Goal: Task Accomplishment & Management: Use online tool/utility

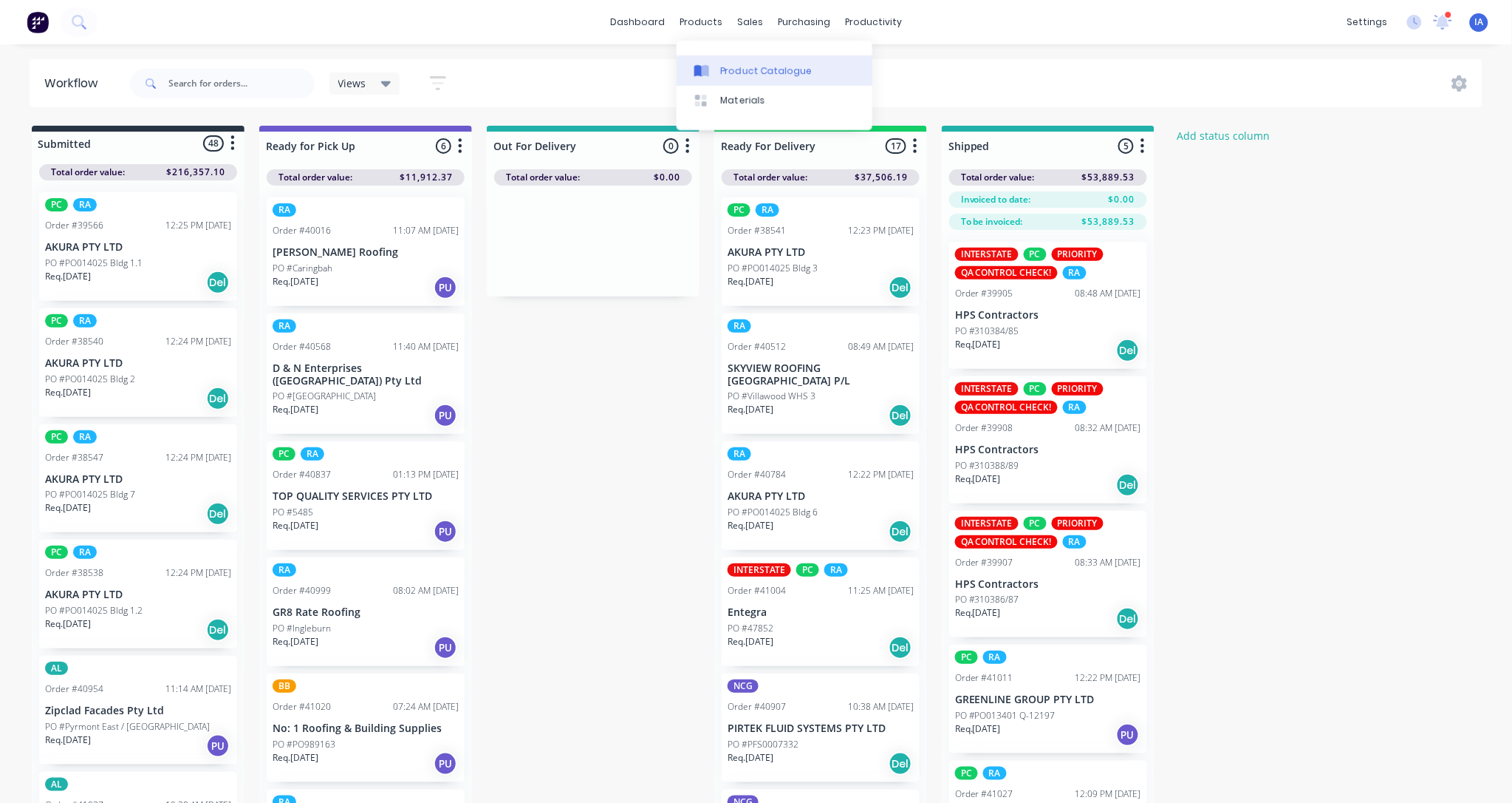
click at [747, 68] on div "Product Catalogue" at bounding box center [767, 71] width 92 height 14
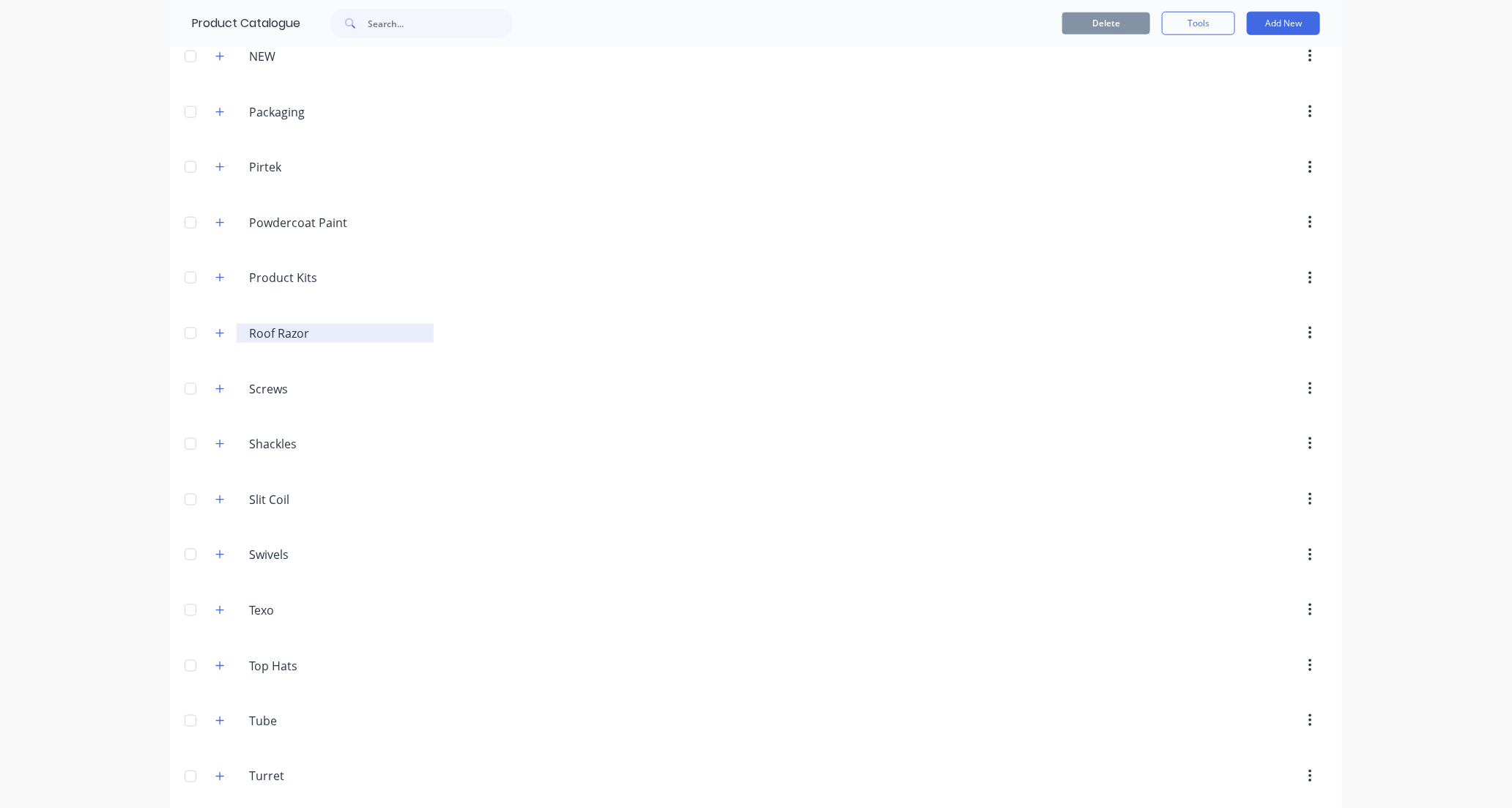
scroll to position [1073, 0]
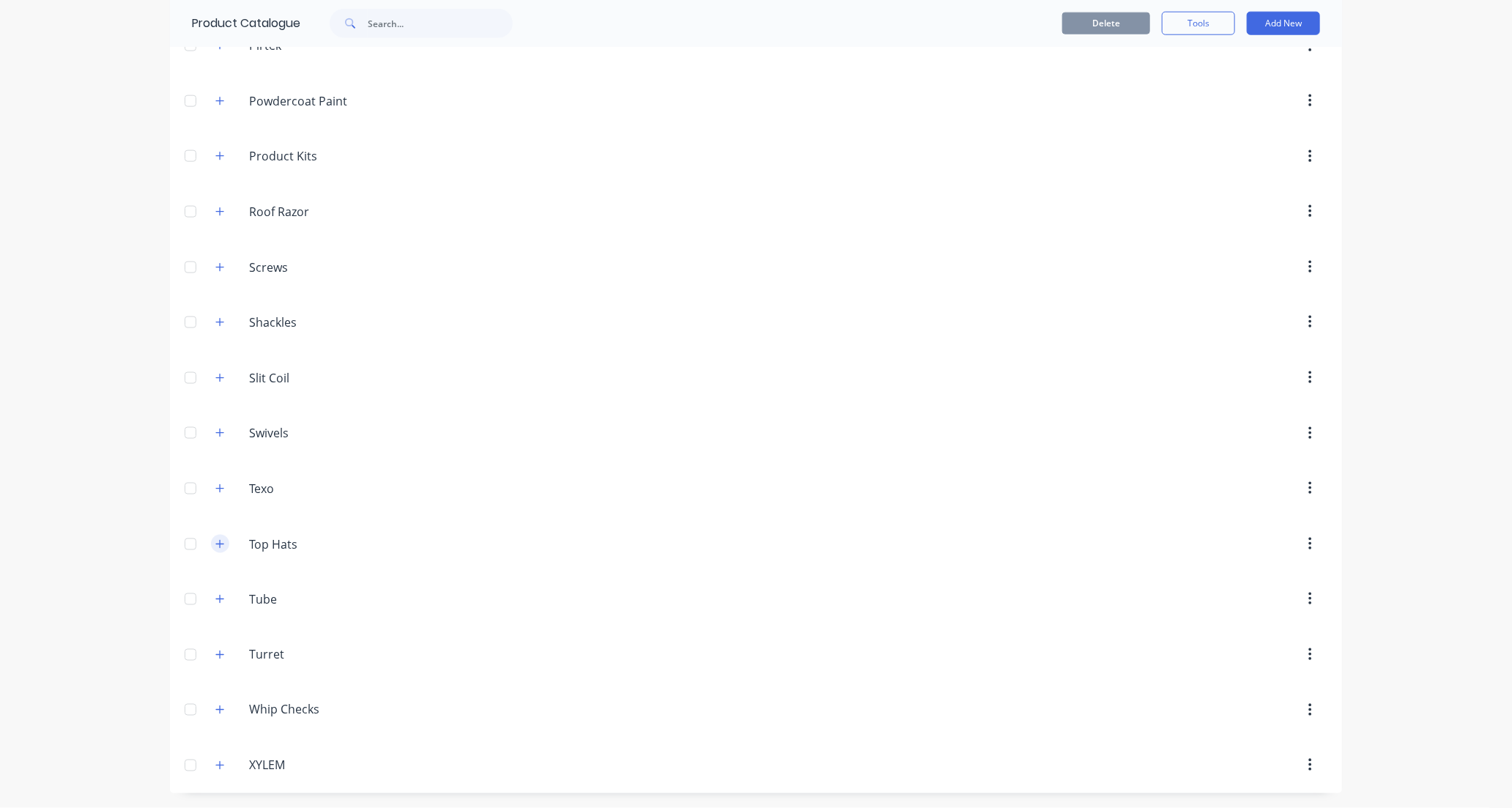
click at [216, 545] on icon "button" at bounding box center [220, 544] width 8 height 10
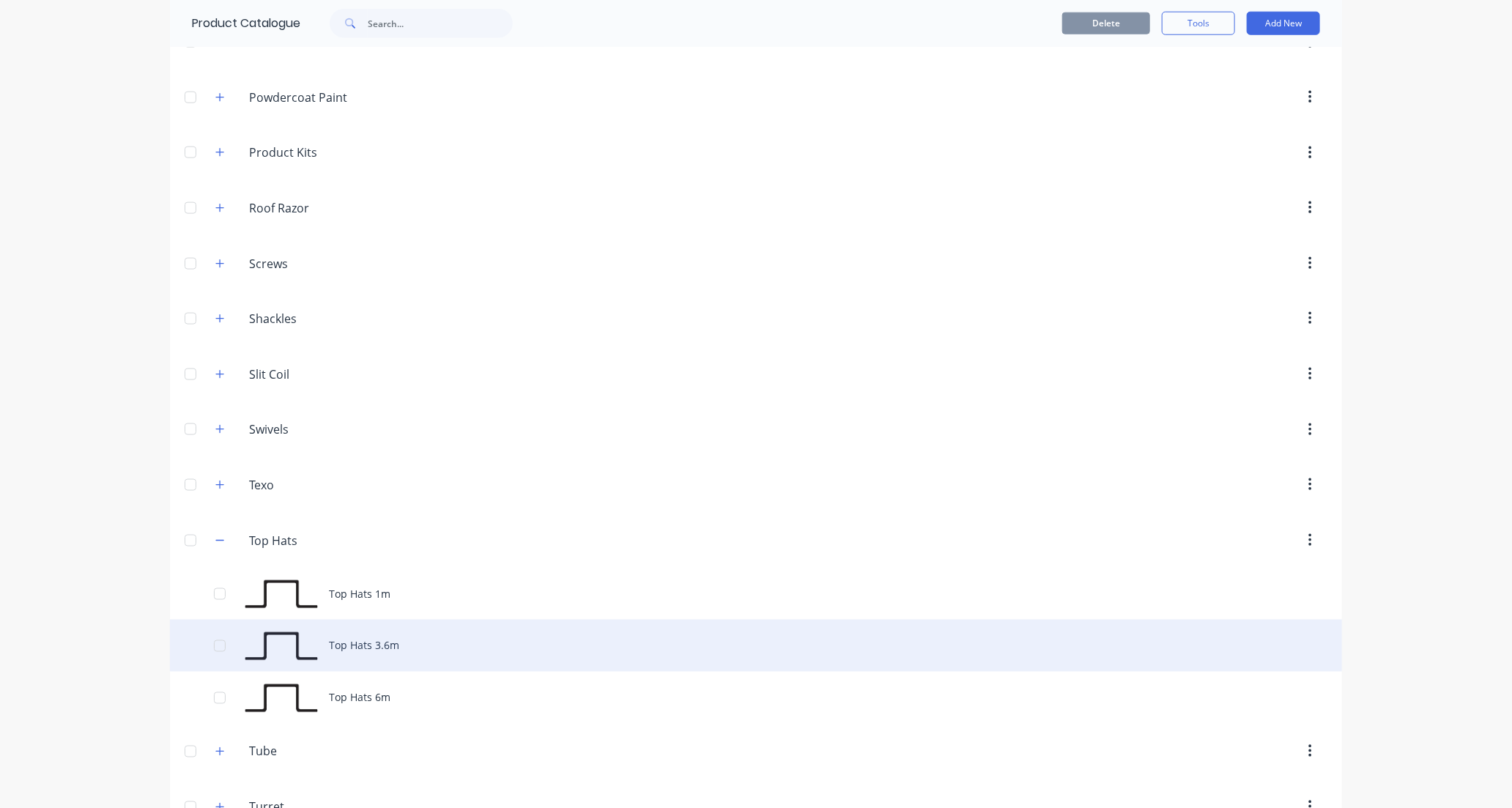
click at [428, 648] on div "Top Hats 3.6m" at bounding box center [755, 645] width 1172 height 52
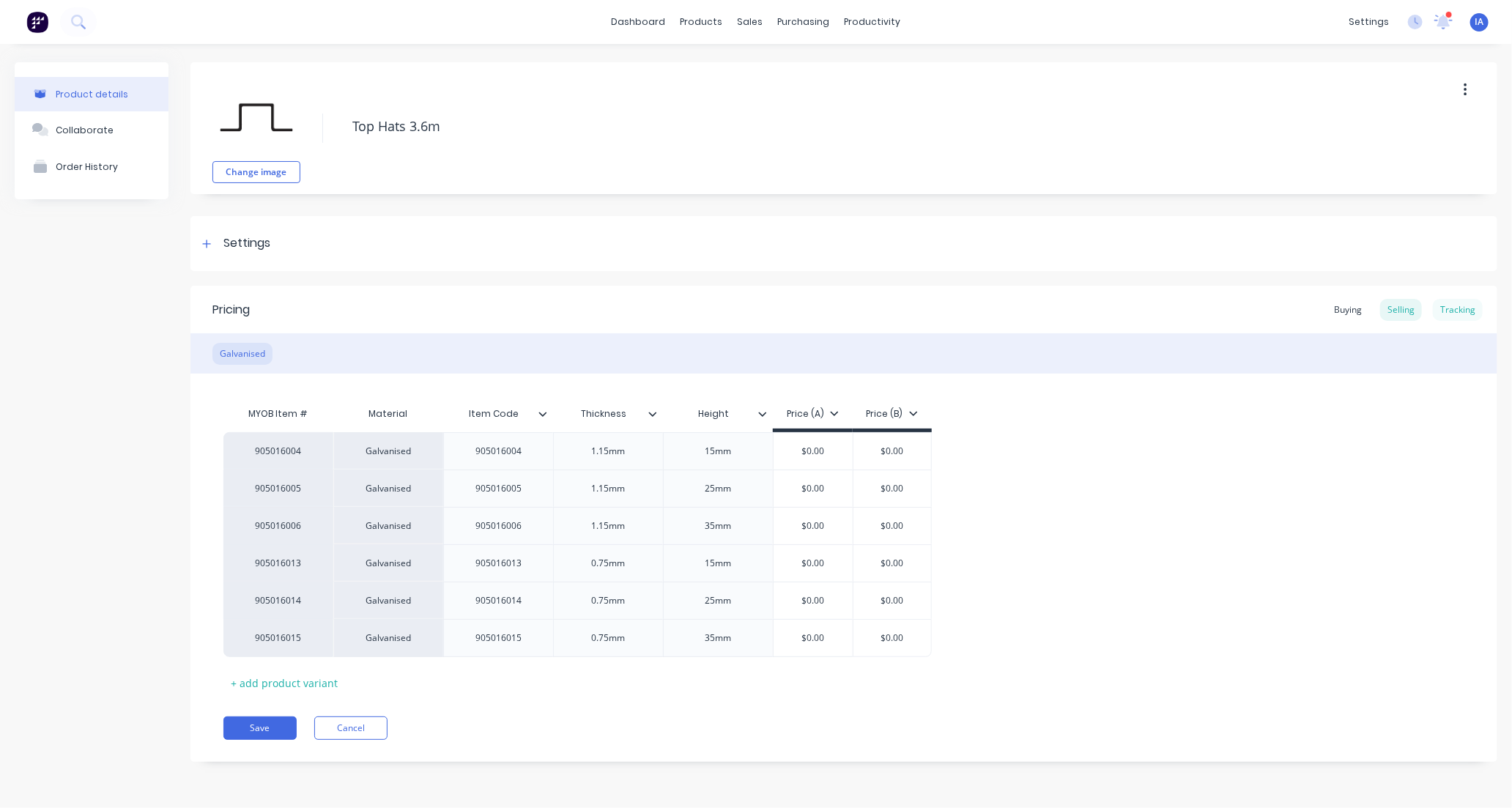
click at [1454, 306] on div "Tracking" at bounding box center [1458, 310] width 50 height 22
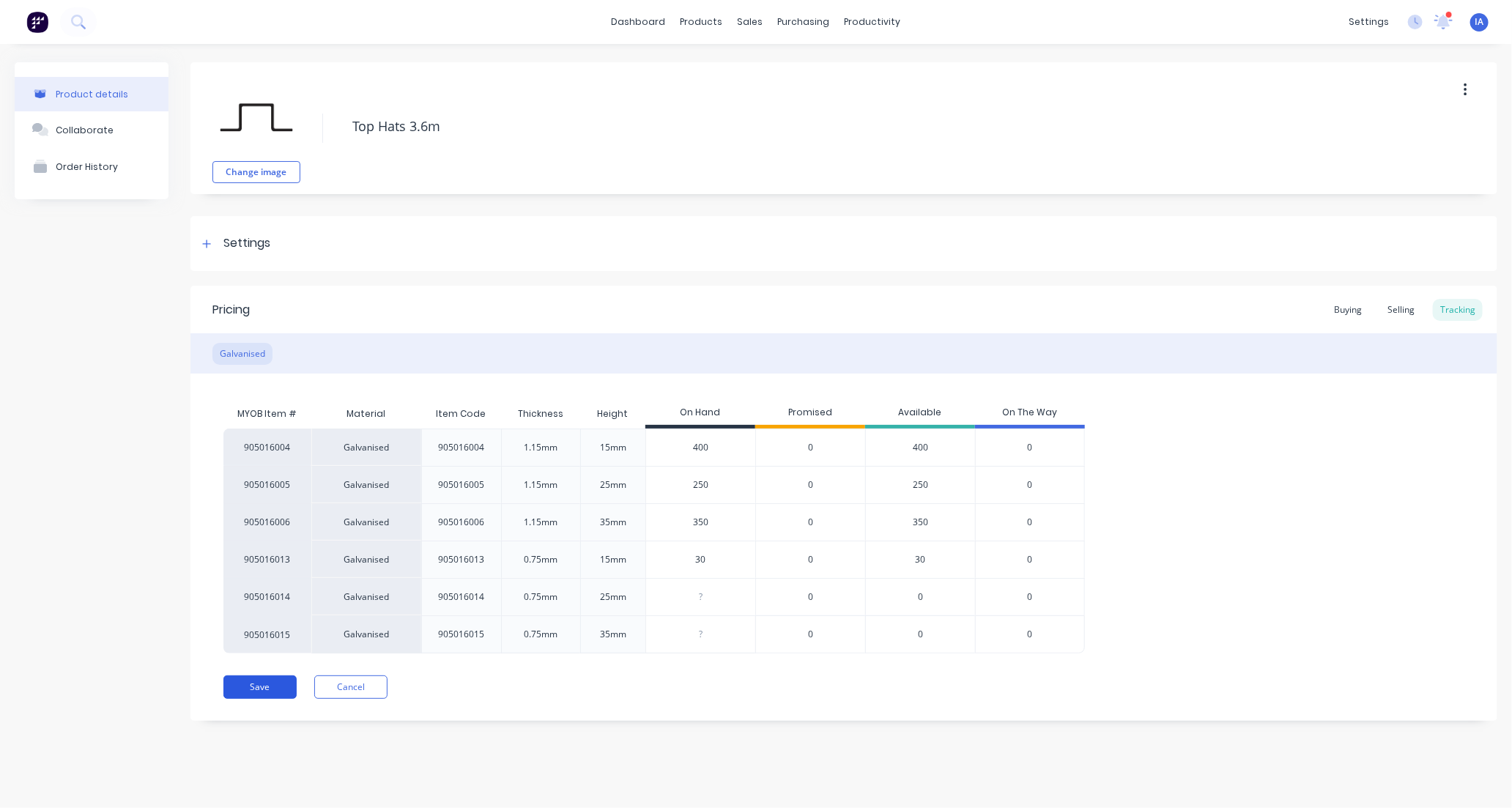
click at [276, 685] on button "Save" at bounding box center [260, 687] width 73 height 24
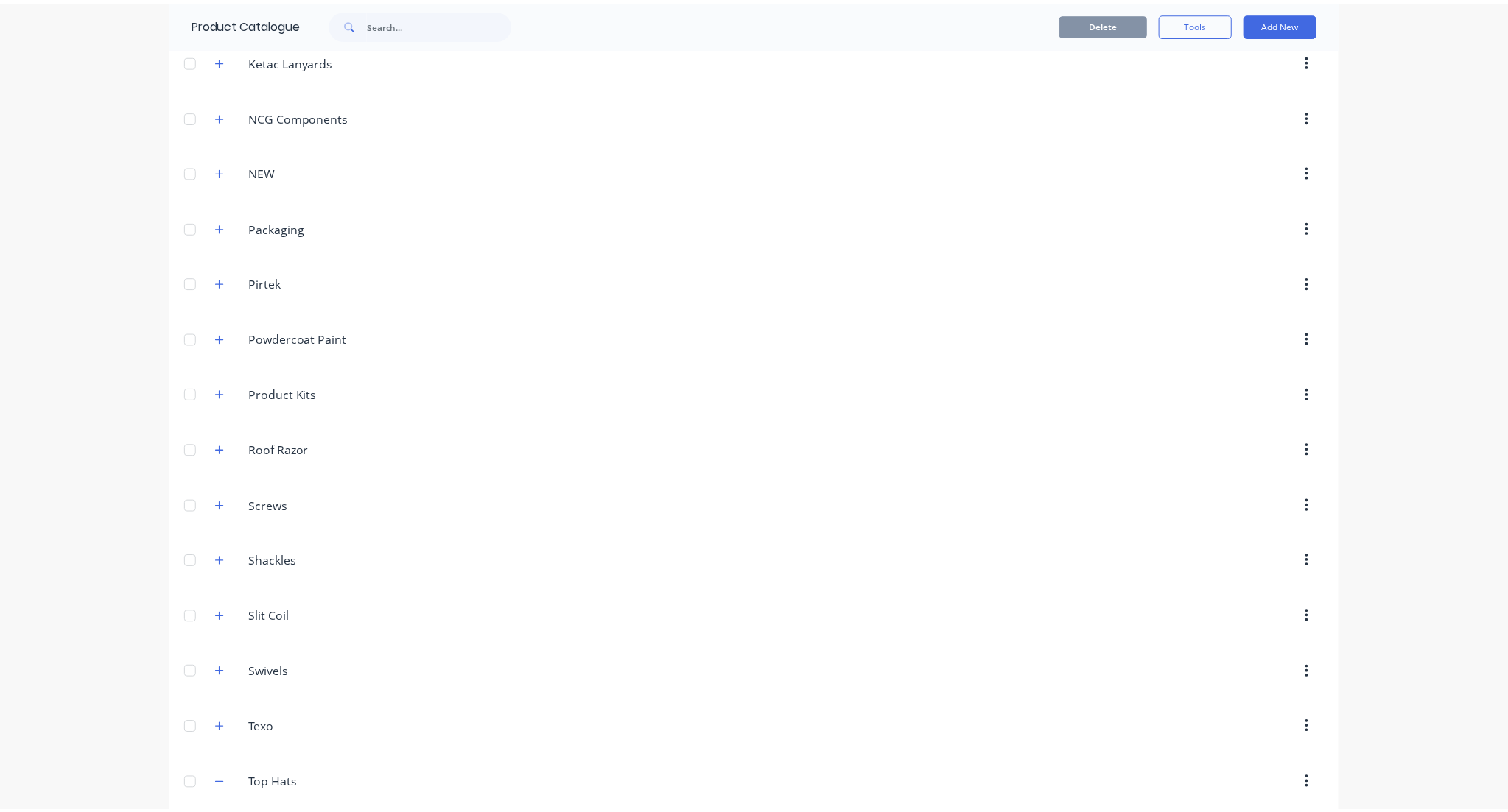
scroll to position [1064, 0]
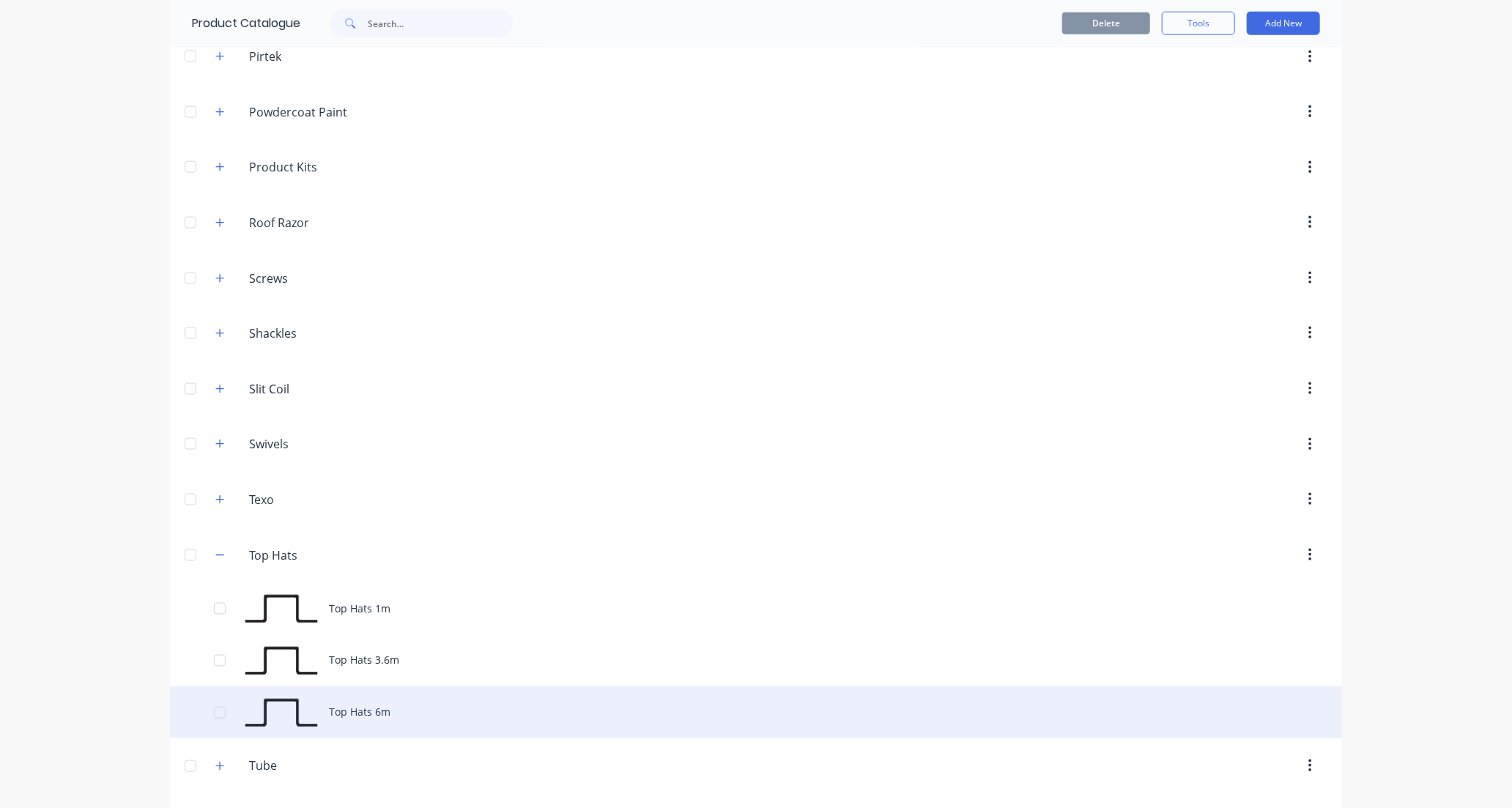
click at [436, 723] on div "Top Hats 6m" at bounding box center [755, 712] width 1172 height 52
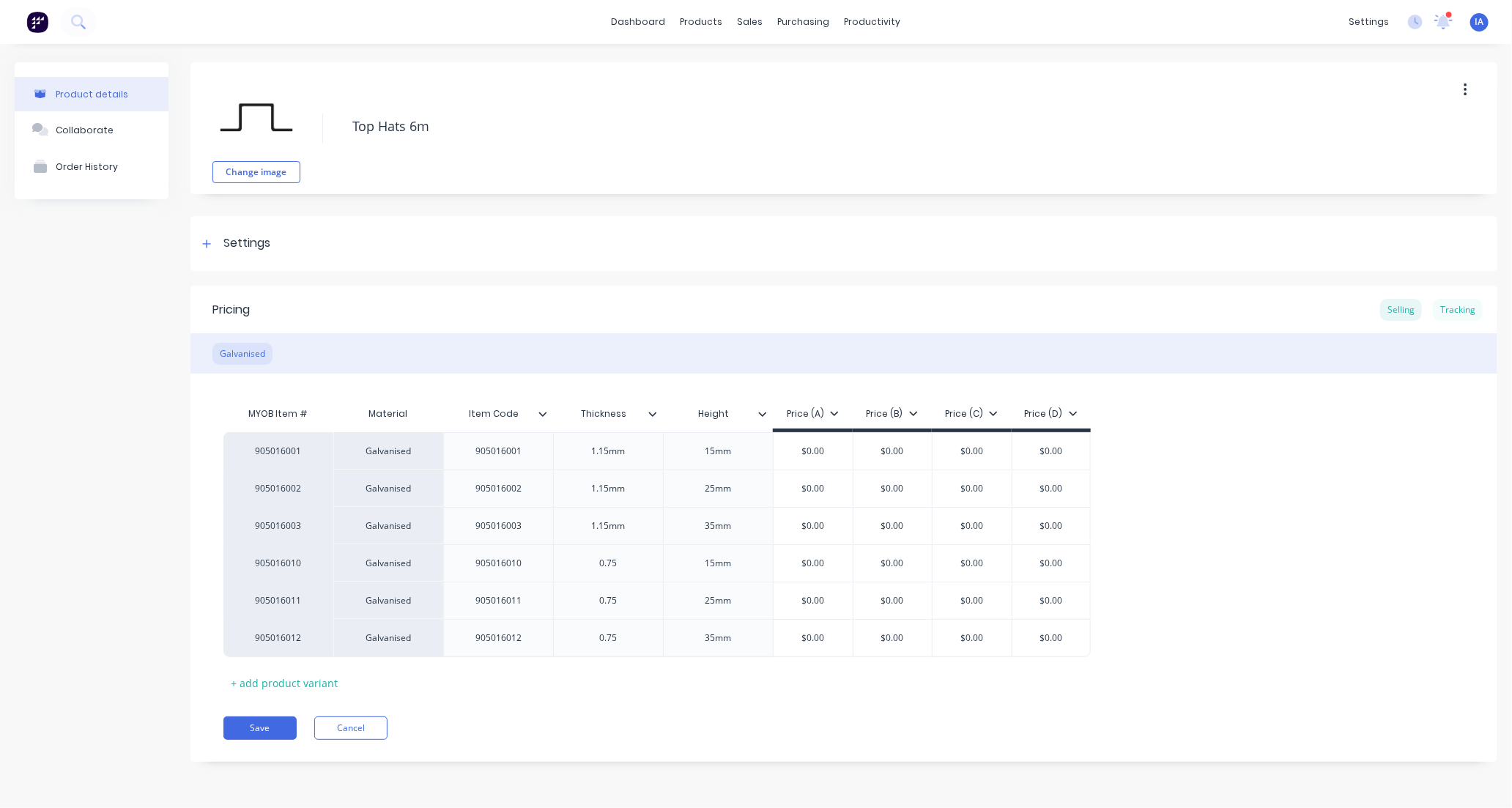
click at [1464, 310] on div "Tracking" at bounding box center [1458, 310] width 50 height 22
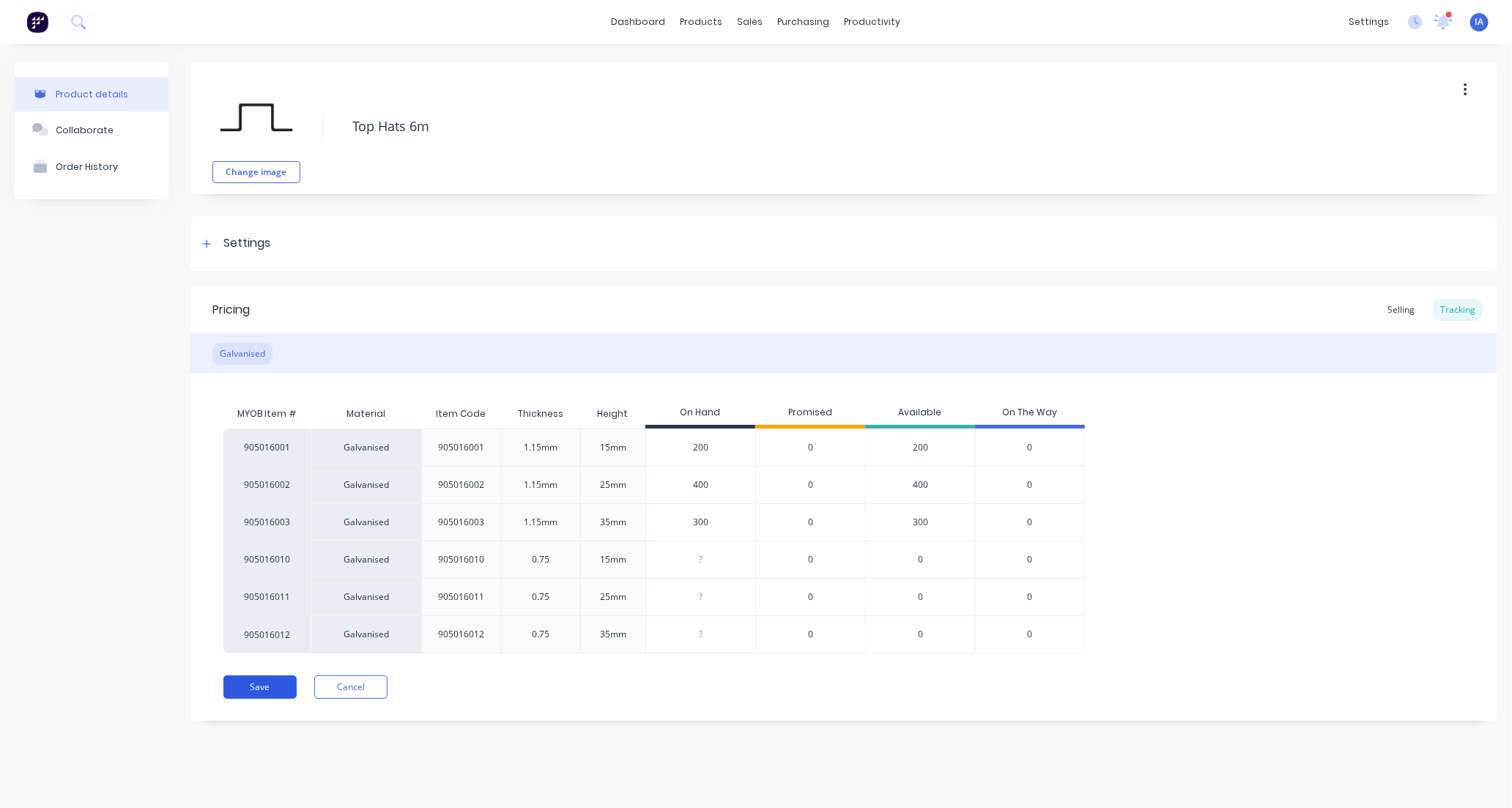
click at [267, 692] on button "Save" at bounding box center [260, 687] width 73 height 24
type textarea "x"
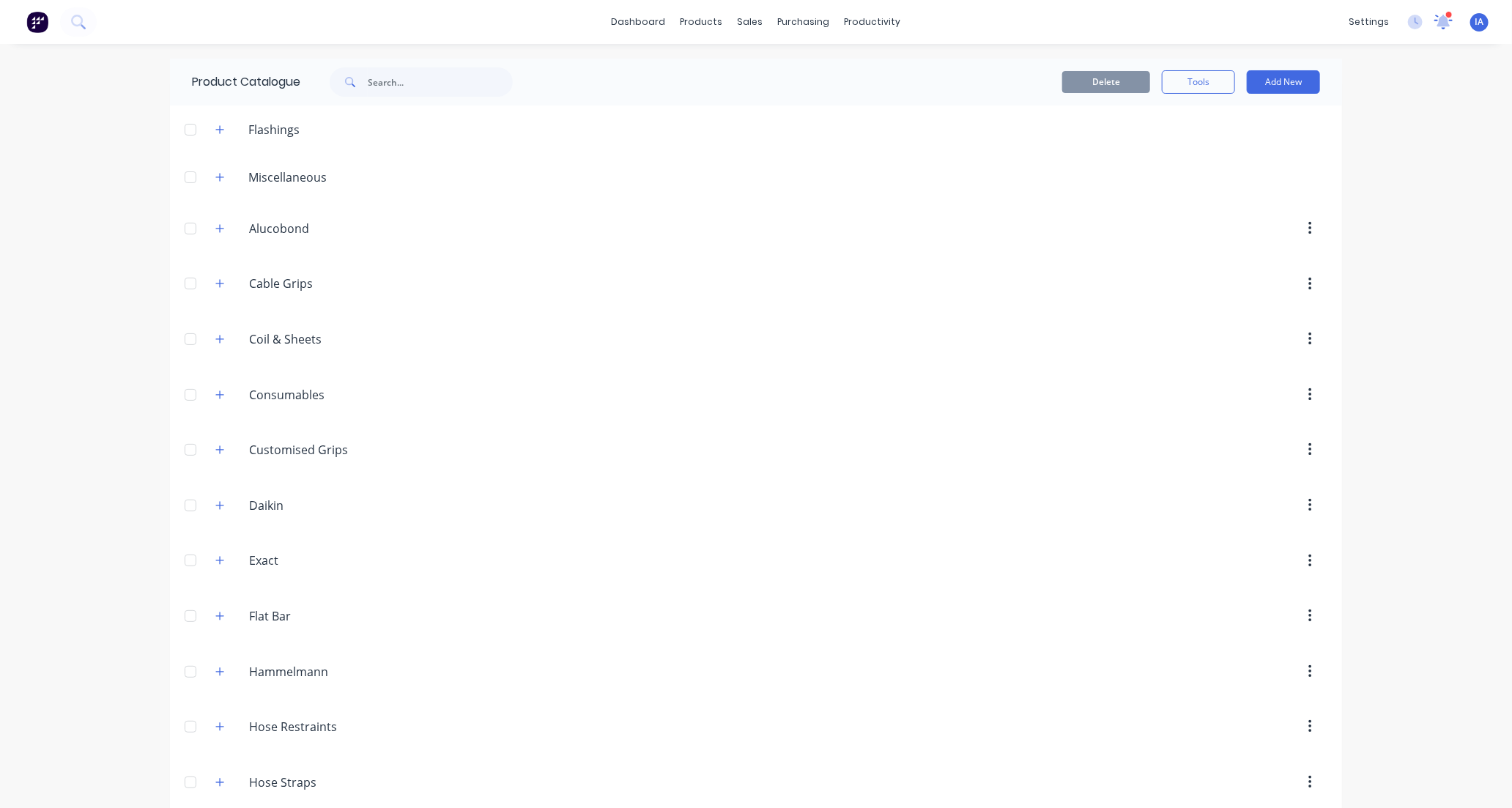
click at [1436, 22] on icon at bounding box center [1443, 20] width 14 height 13
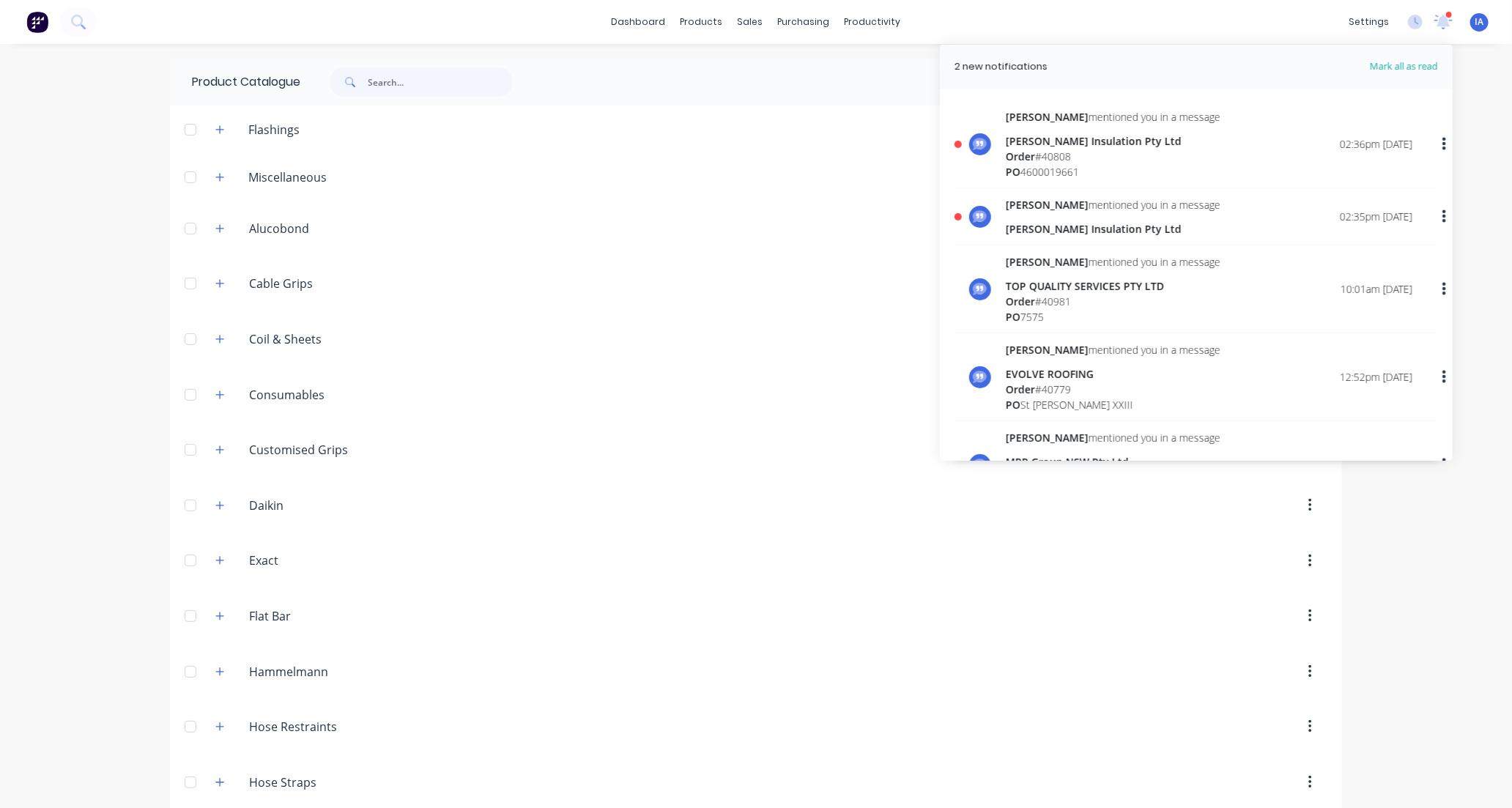
click at [1077, 209] on div "[PERSON_NAME] mentioned you in a message" at bounding box center [1112, 205] width 215 height 15
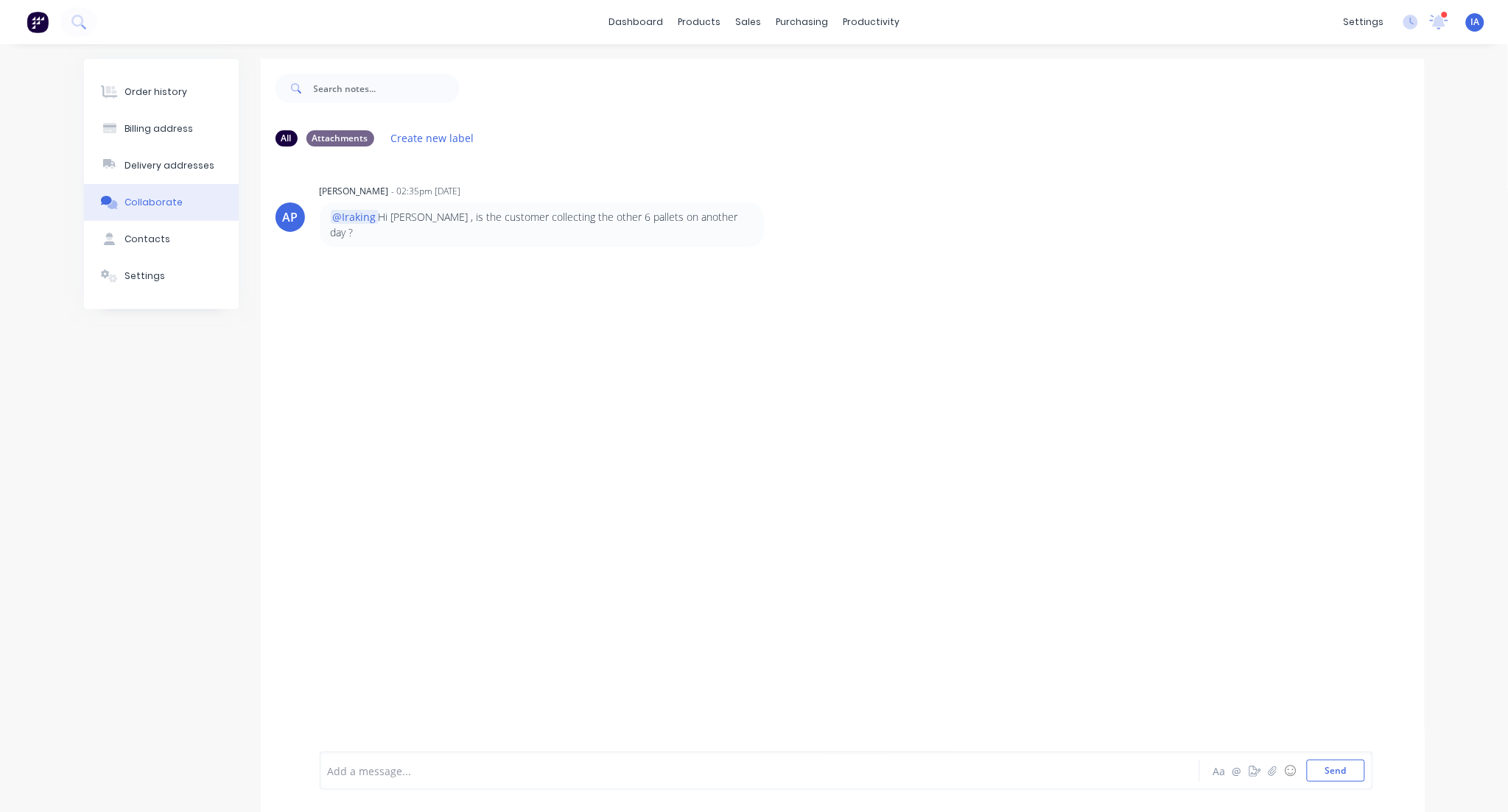
click at [1441, 15] on div at bounding box center [1445, 14] width 8 height 8
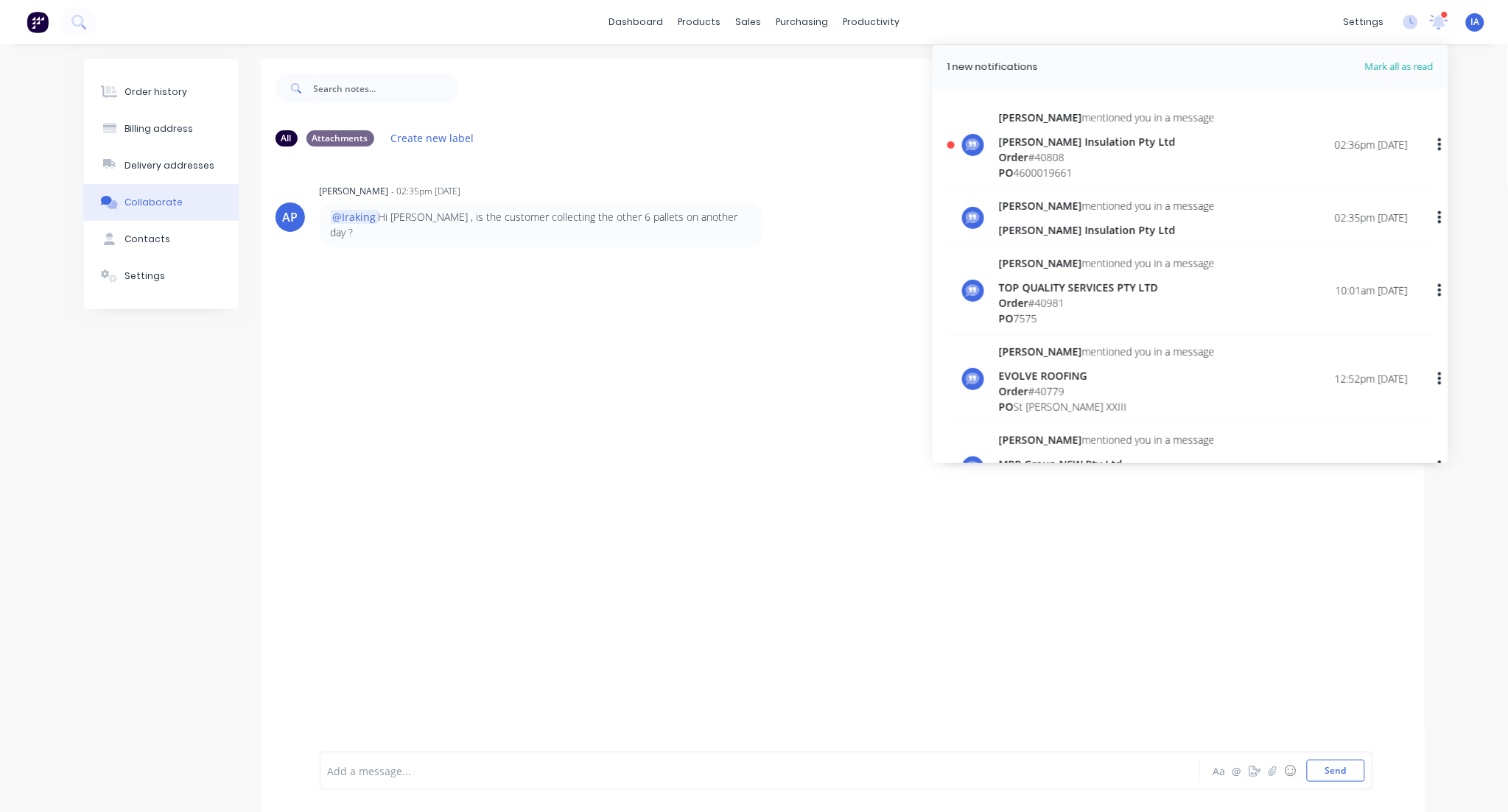
click at [1068, 142] on div "[PERSON_NAME] Insulation Pty Ltd" at bounding box center [1107, 142] width 216 height 15
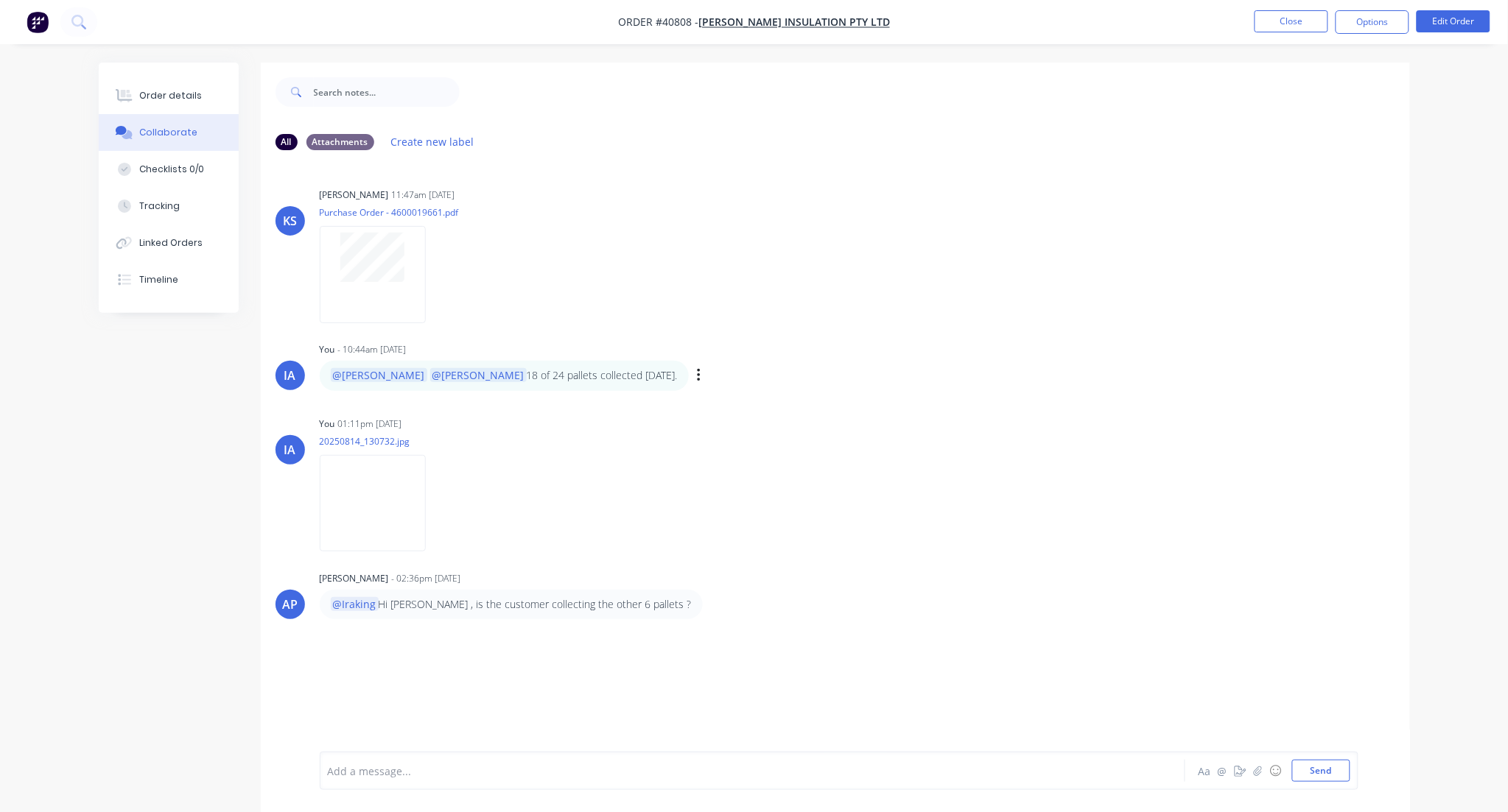
scroll to position [23, 0]
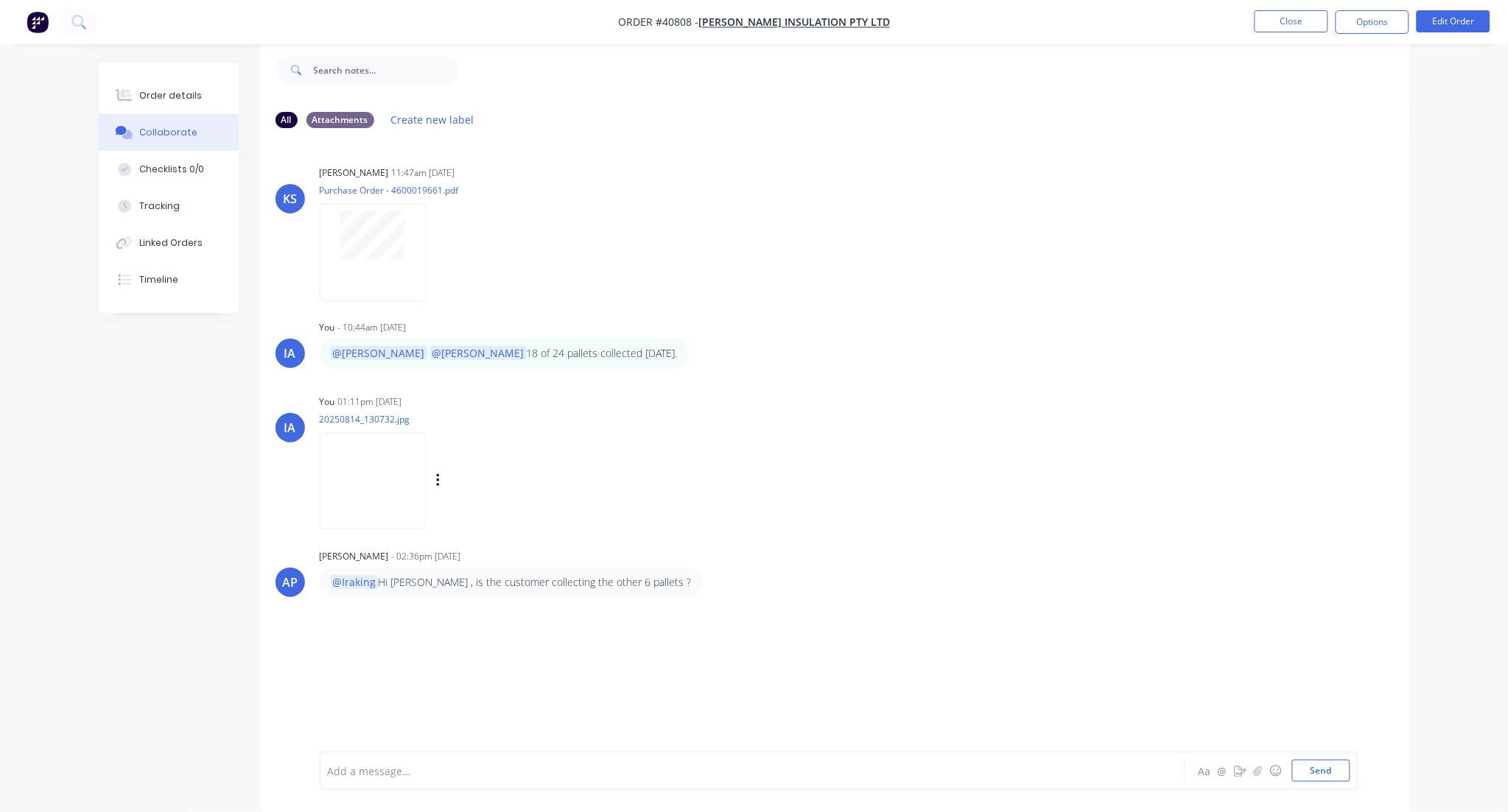
click at [400, 499] on img at bounding box center [373, 481] width 106 height 96
click at [1280, 23] on button "Close" at bounding box center [1291, 21] width 73 height 22
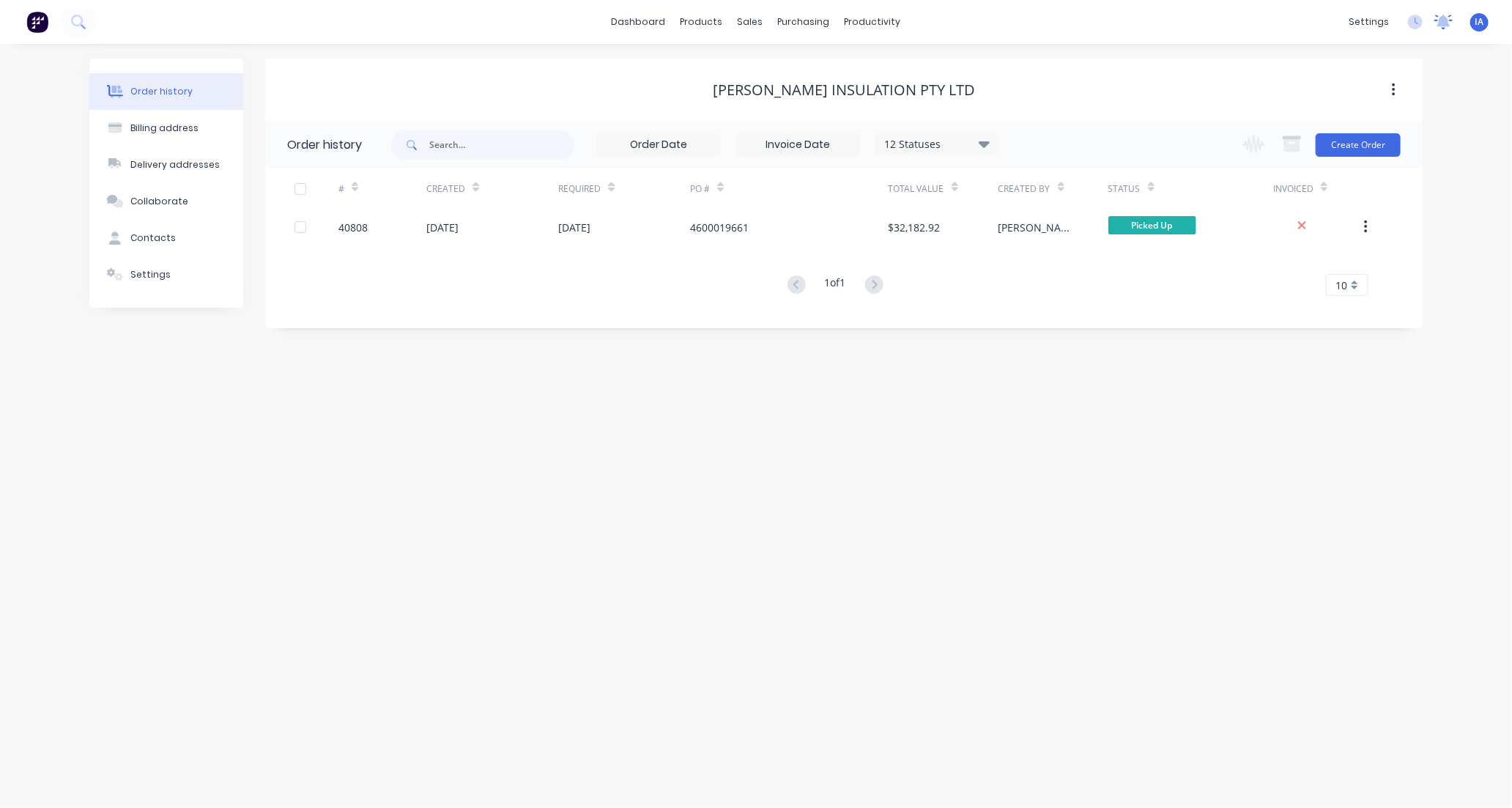
click at [1445, 19] on icon at bounding box center [1444, 20] width 14 height 12
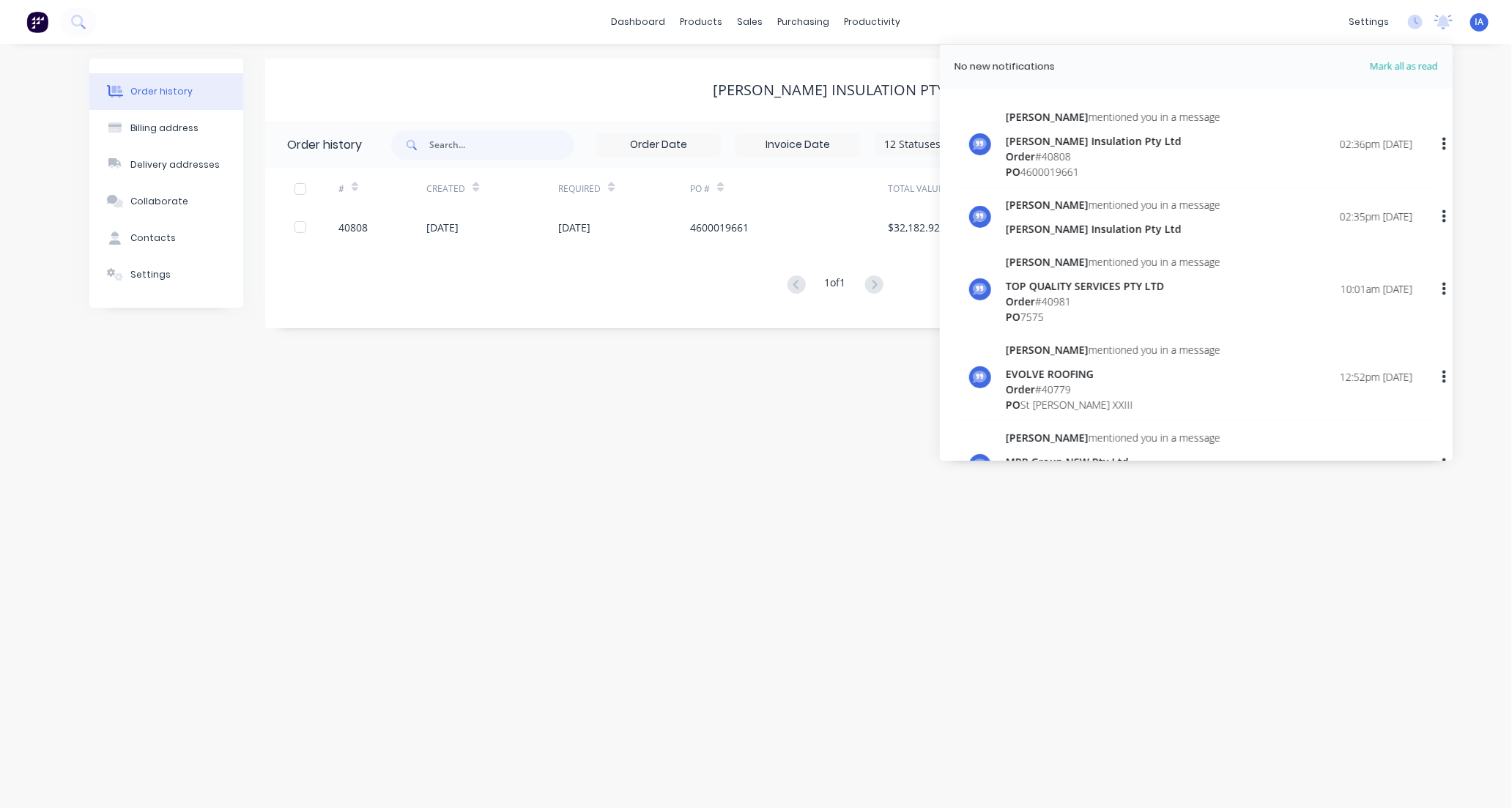
click at [1097, 169] on div "PO 4600019661" at bounding box center [1112, 171] width 215 height 15
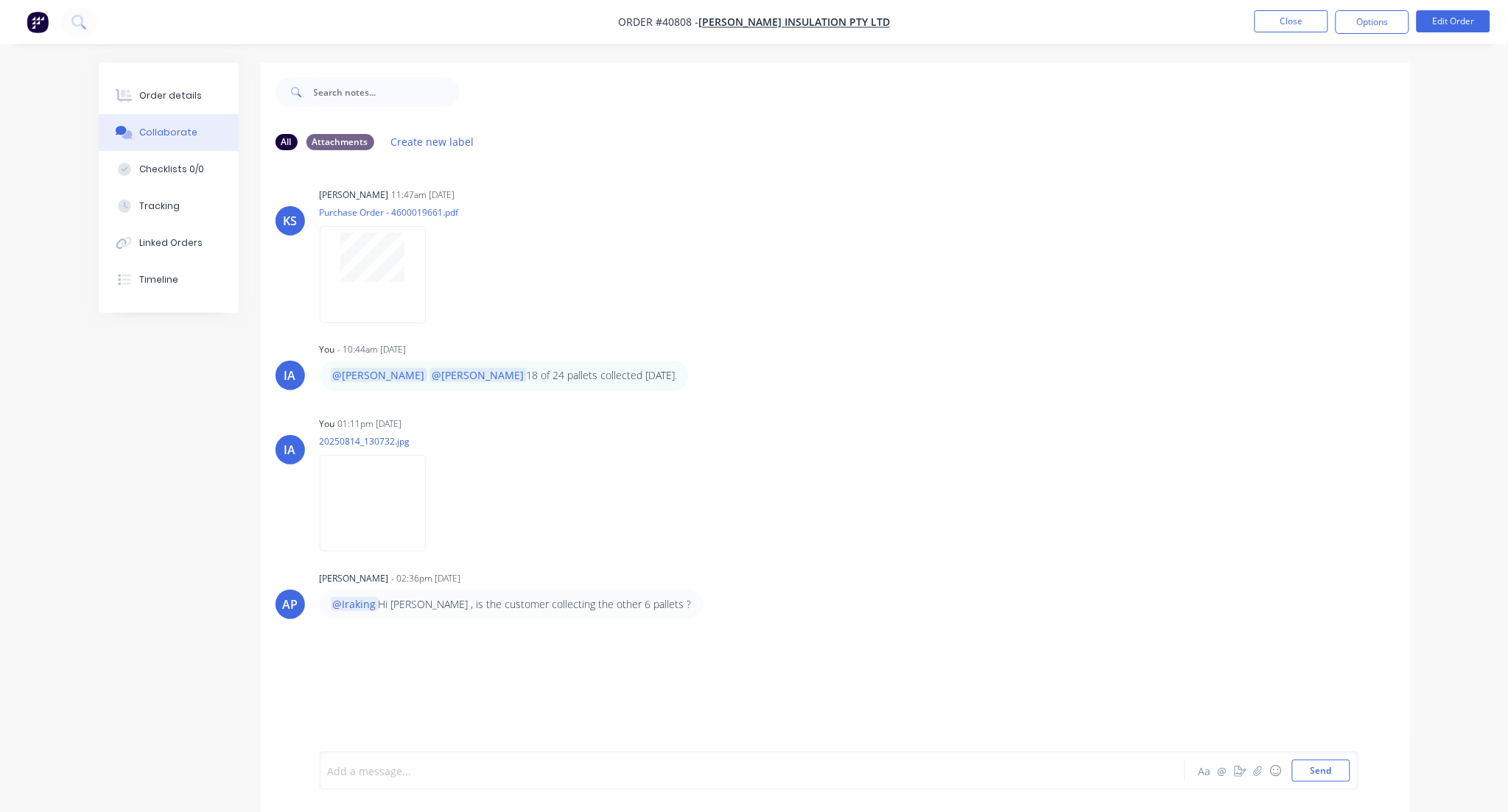
click at [353, 768] on div at bounding box center [712, 771] width 766 height 15
click at [292, 601] on div "AP" at bounding box center [290, 604] width 15 height 18
click at [396, 769] on div "@[PERSON_NAME] @a" at bounding box center [712, 771] width 766 height 15
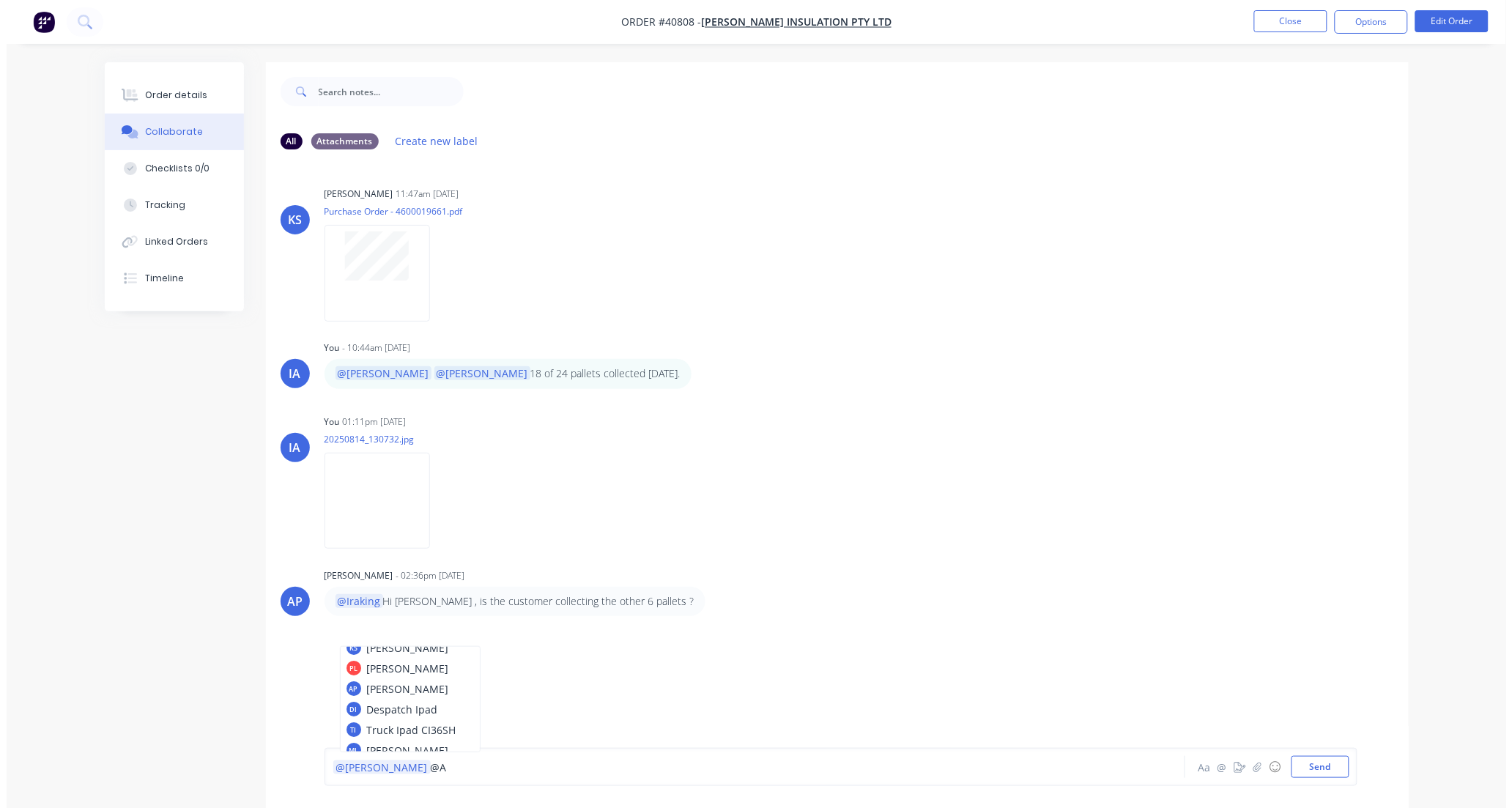
scroll to position [99, 0]
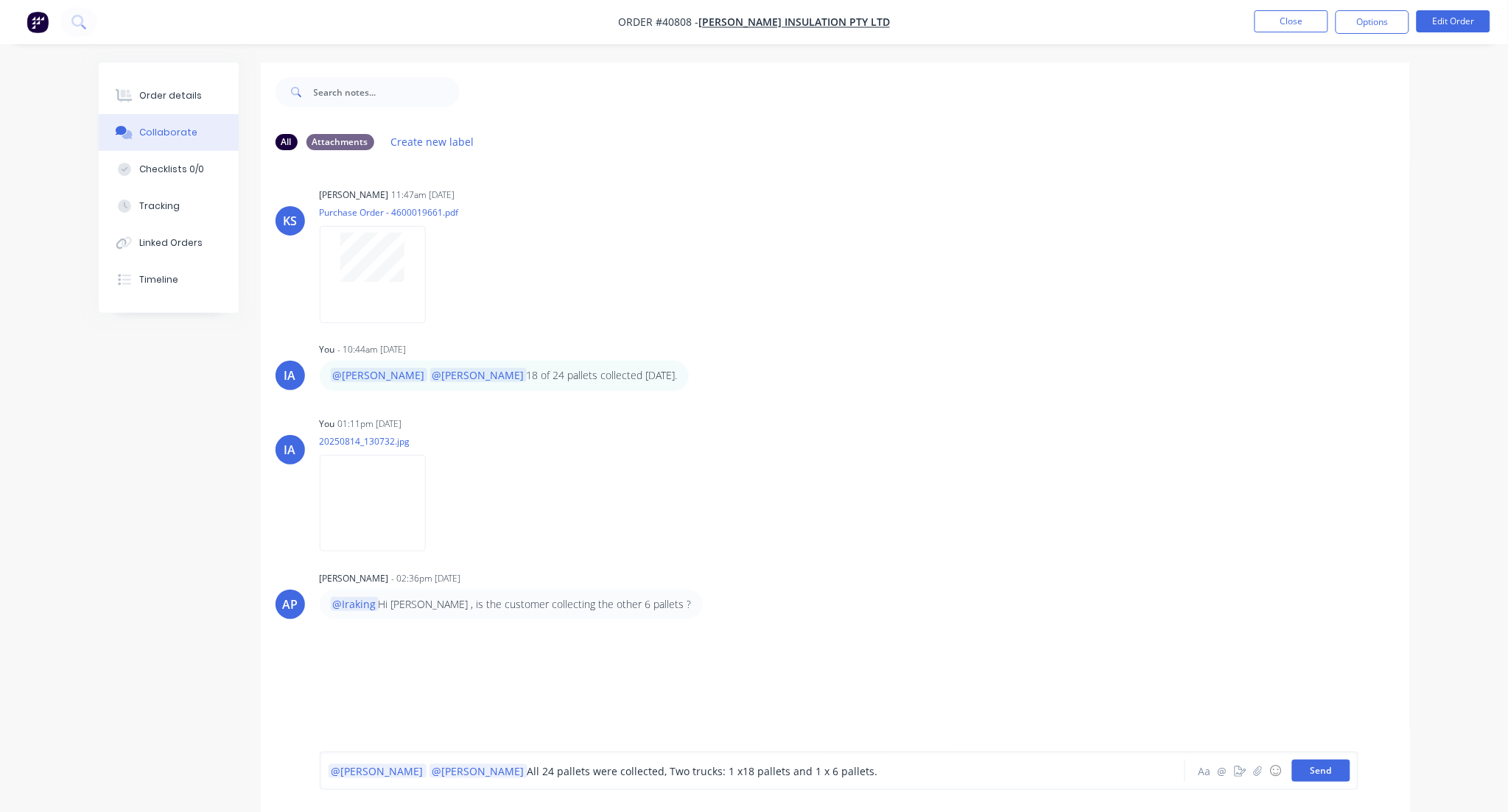
click at [1336, 772] on button "Send" at bounding box center [1321, 771] width 58 height 22
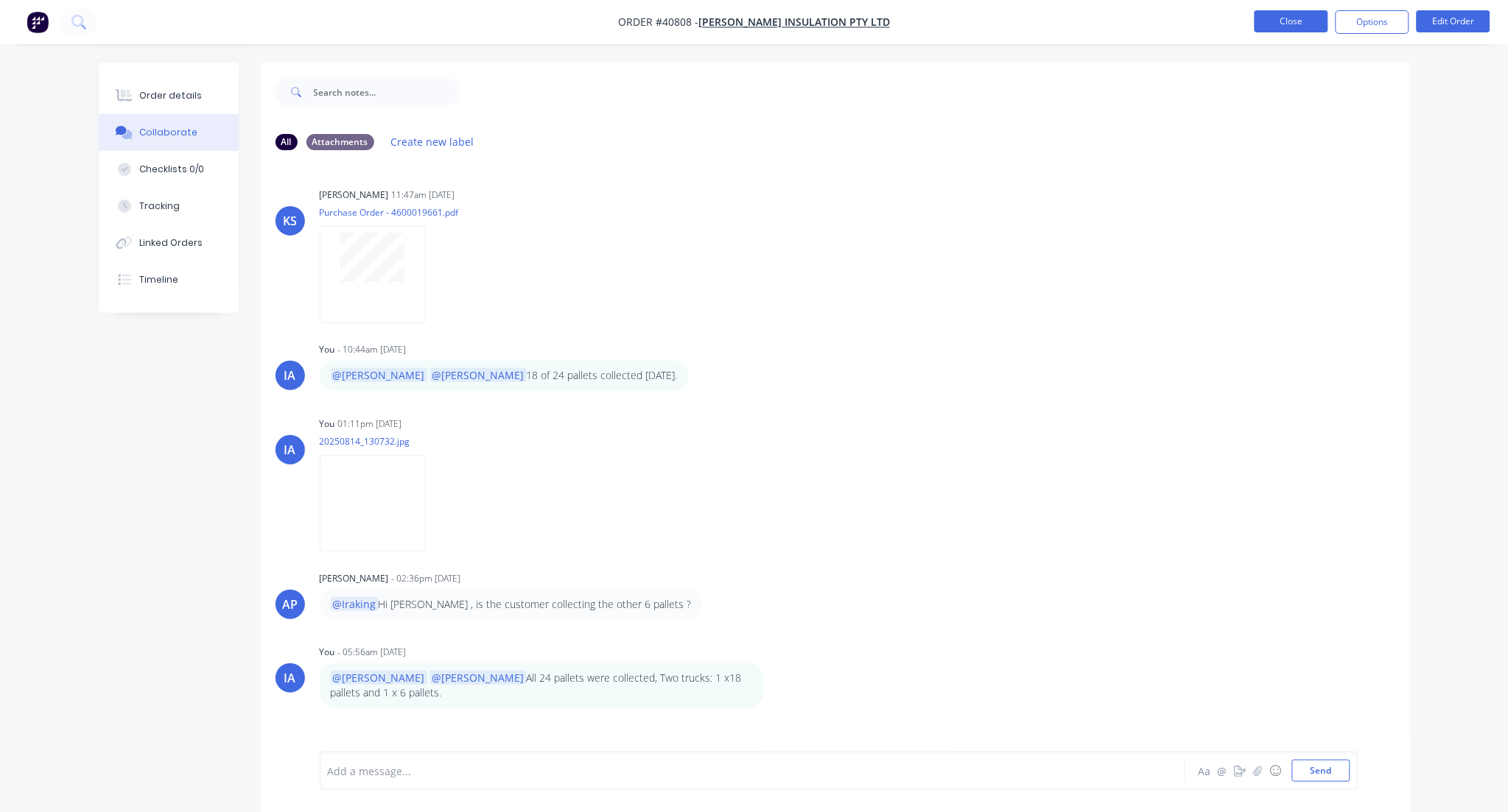
click at [1301, 26] on button "Close" at bounding box center [1291, 21] width 73 height 22
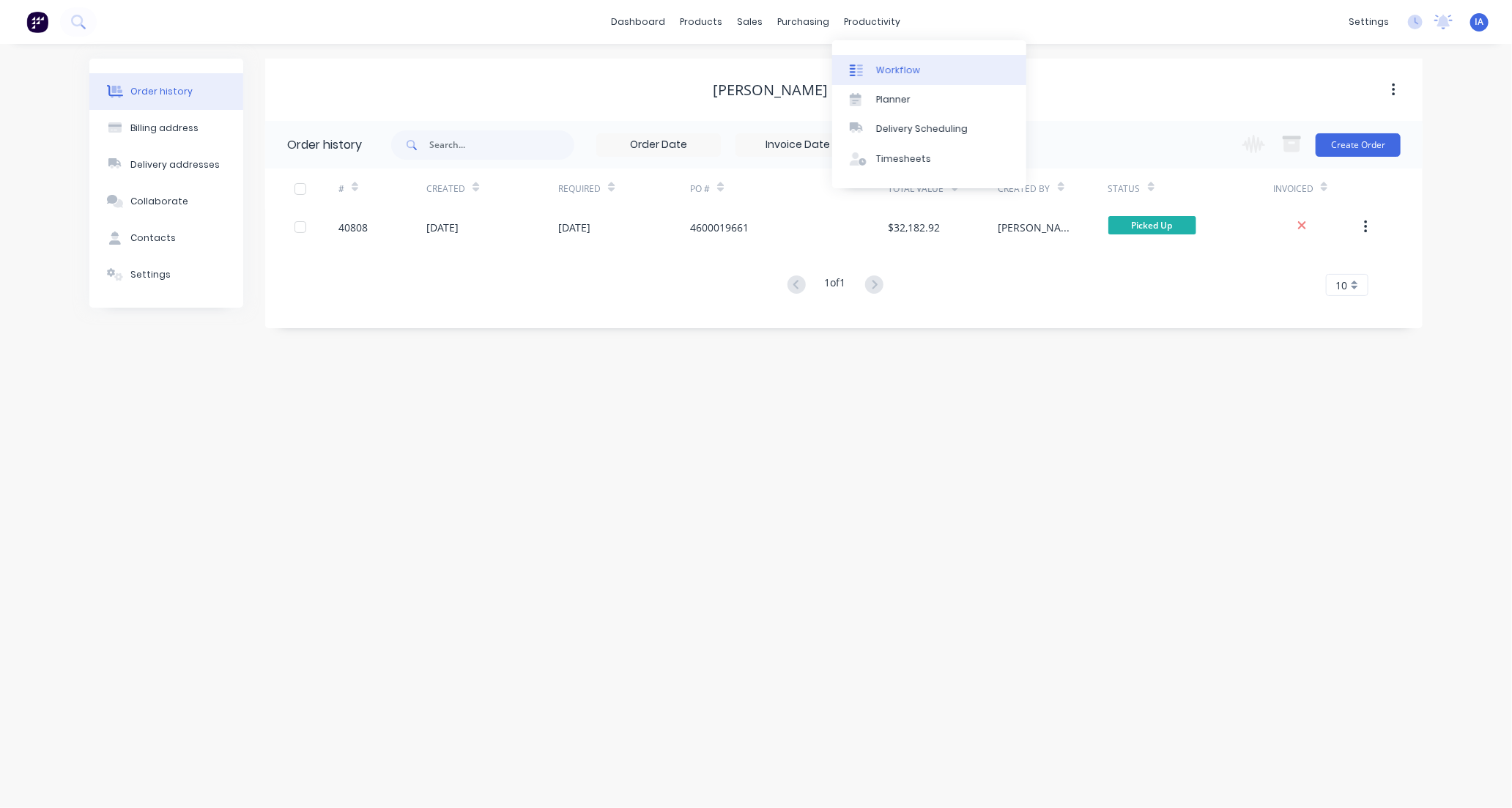
click at [904, 66] on div "Workflow" at bounding box center [899, 70] width 44 height 14
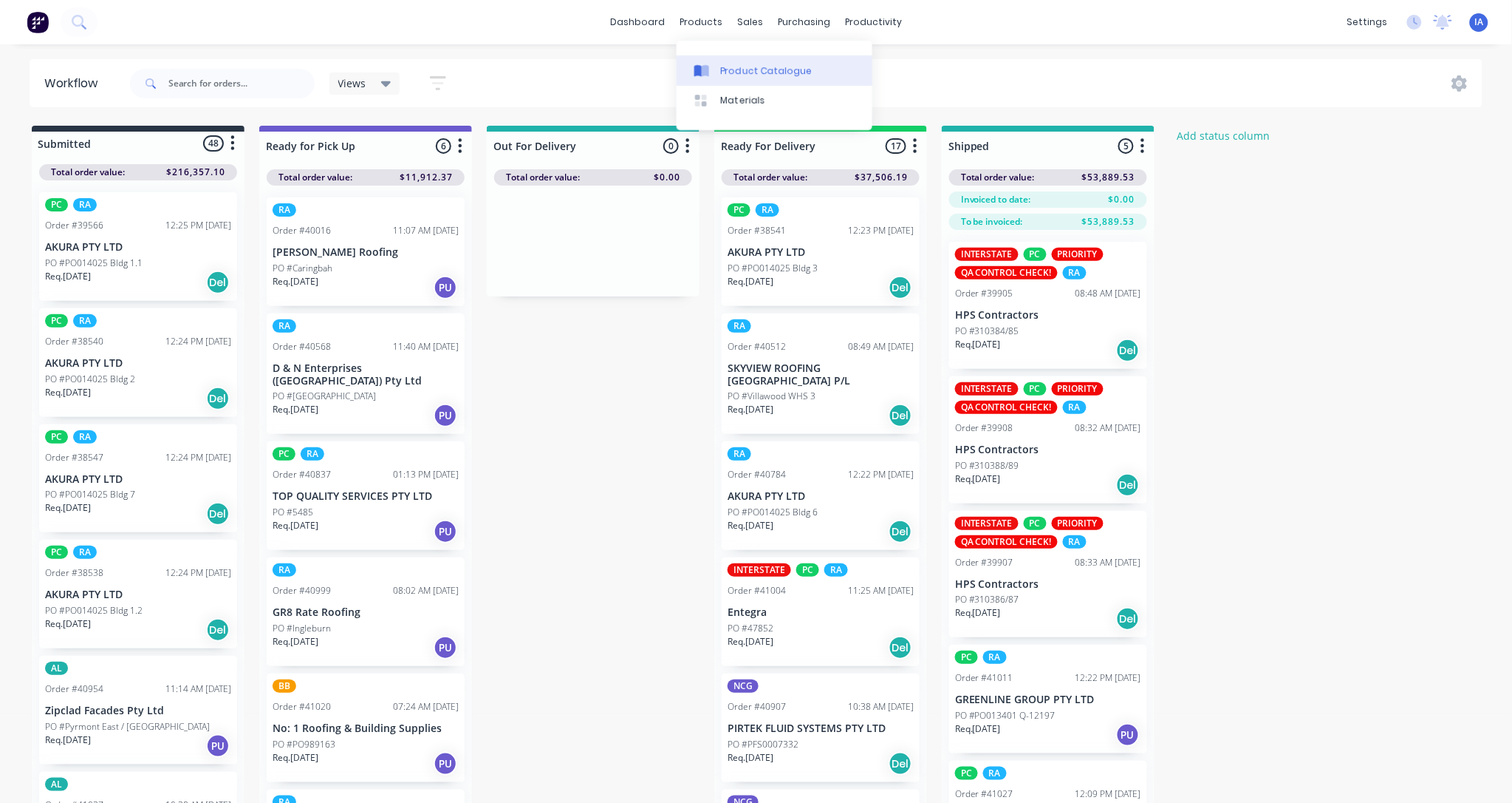
click at [750, 68] on div "Product Catalogue" at bounding box center [767, 71] width 92 height 14
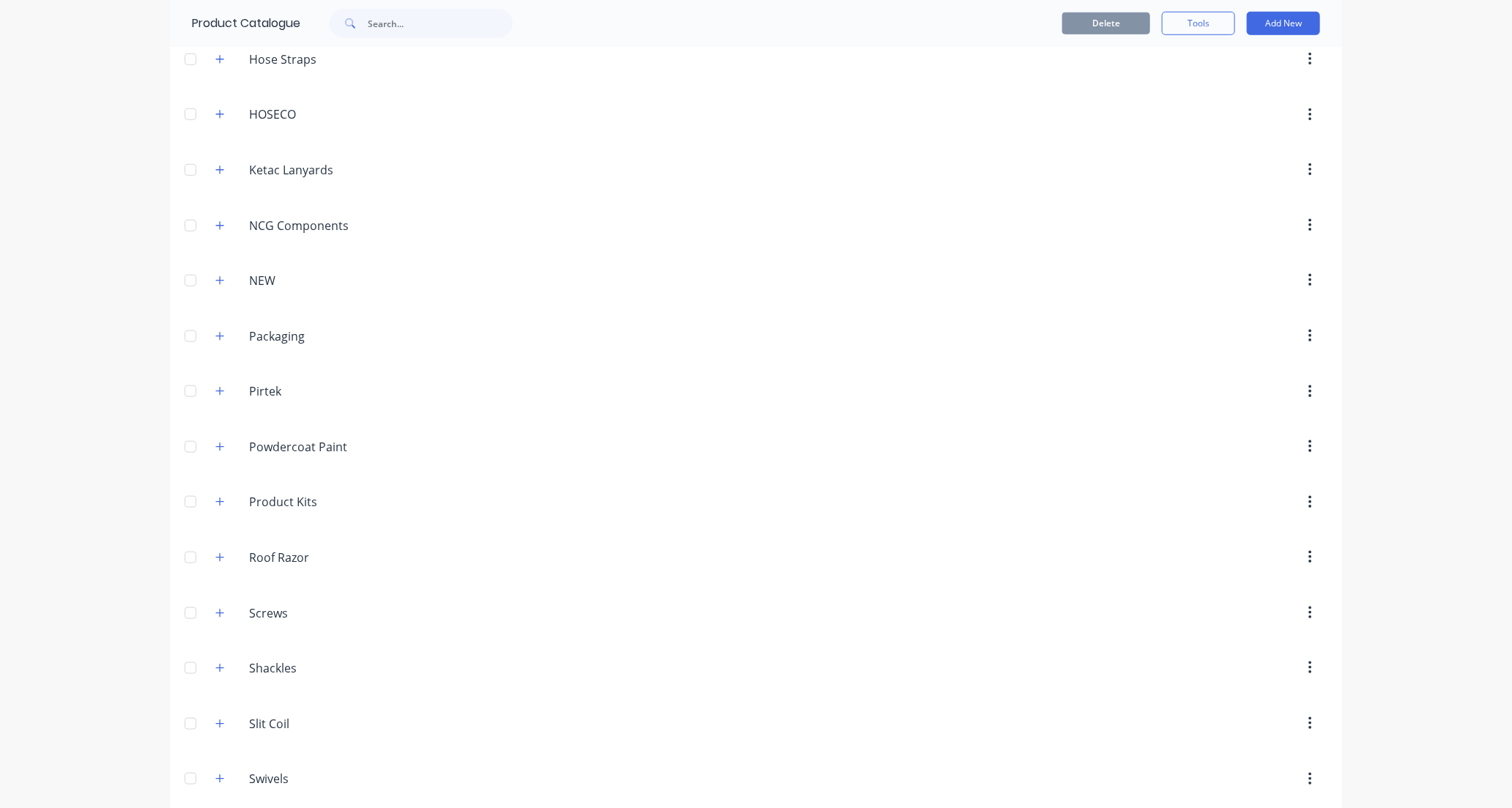
scroll to position [732, 0]
click at [216, 549] on icon "button" at bounding box center [220, 548] width 8 height 10
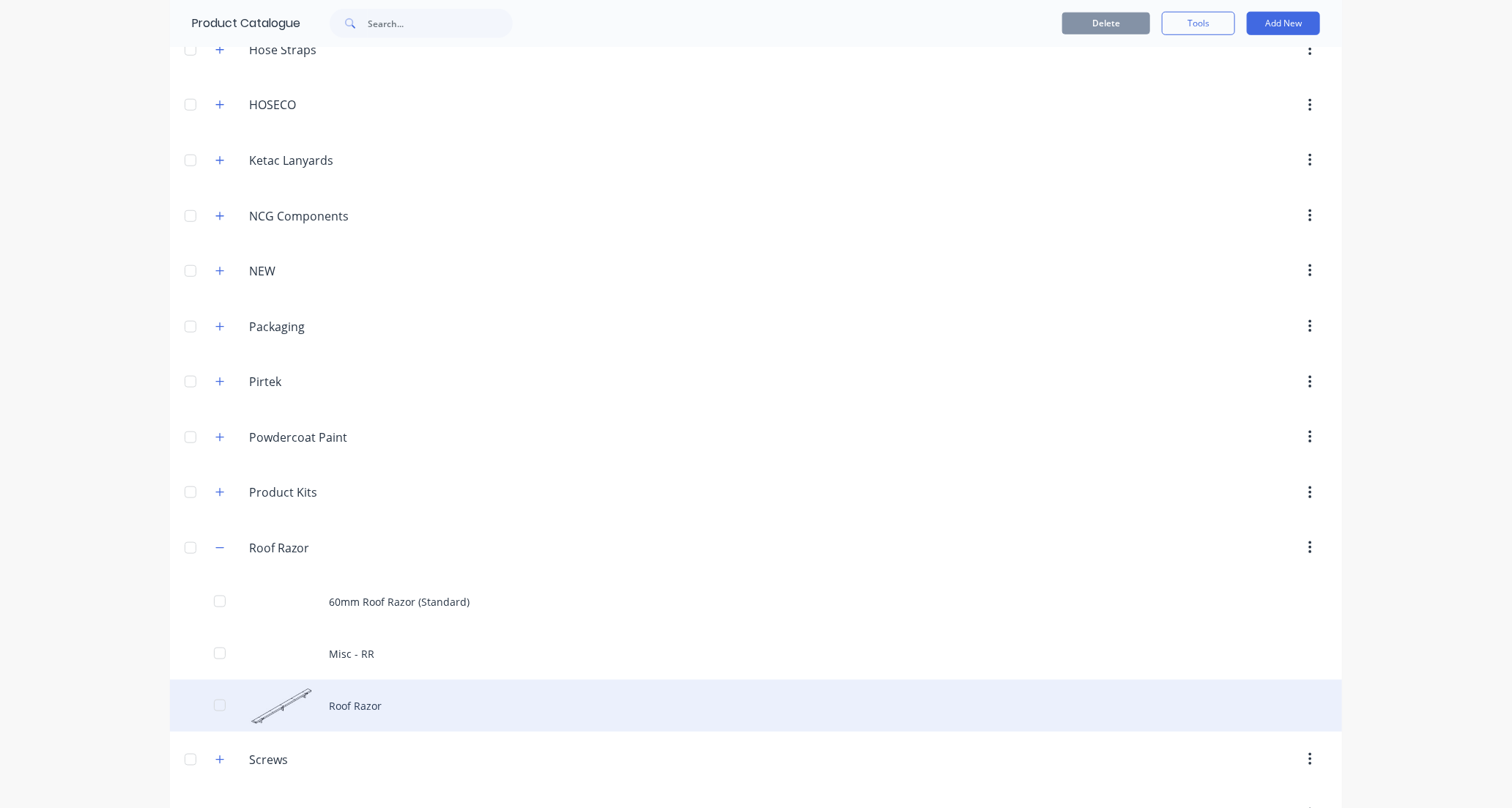
click at [433, 715] on div "Roof Razor" at bounding box center [755, 705] width 1172 height 52
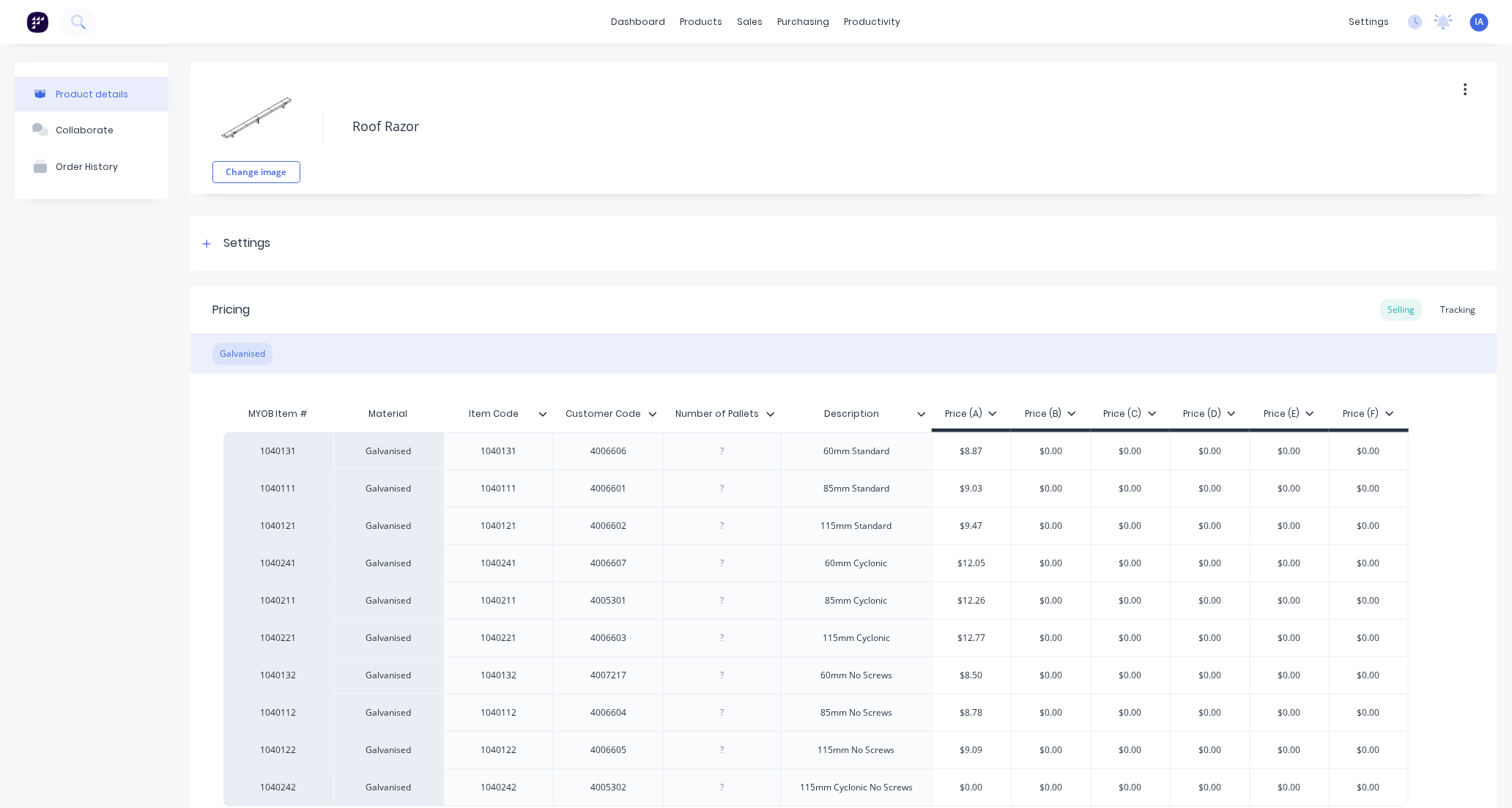
type textarea "x"
click at [1442, 309] on div "Tracking" at bounding box center [1458, 310] width 50 height 22
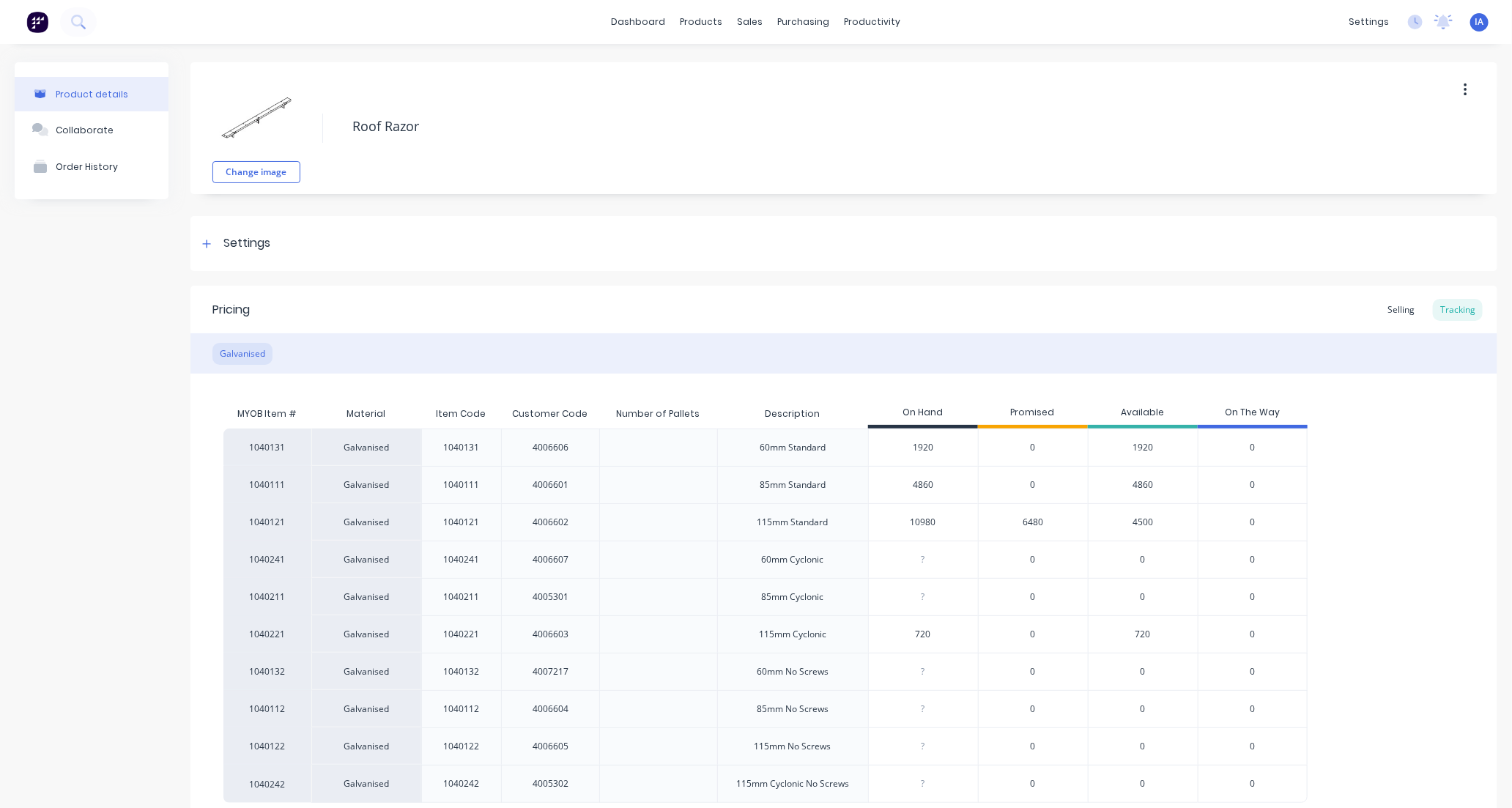
click at [910, 447] on input "1920" at bounding box center [923, 448] width 109 height 14
type input "0"
type textarea "x"
type input "21"
type textarea "x"
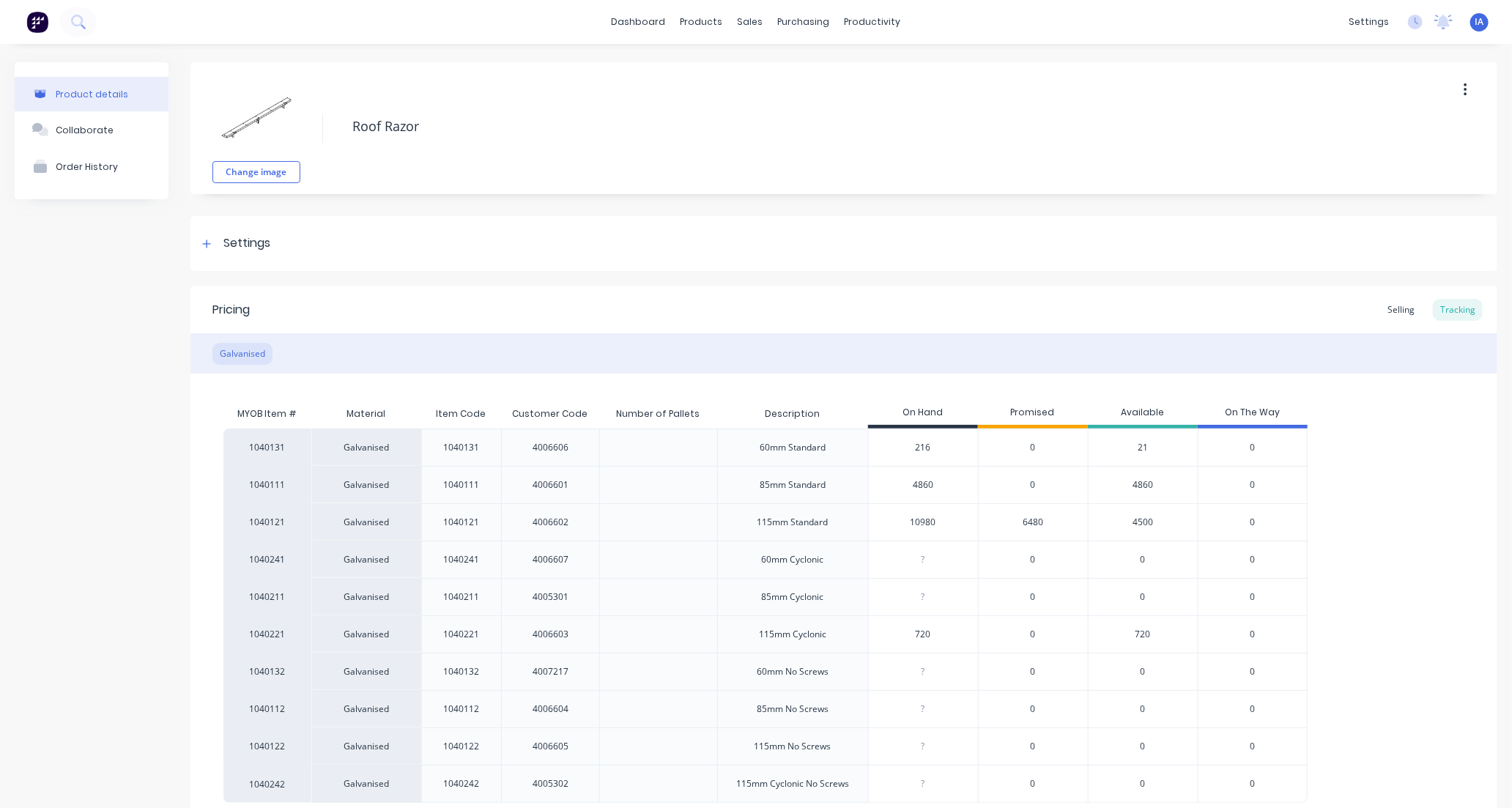
type input "2160"
type textarea "x"
type input "2160"
type input "4860"
click at [904, 487] on input "4860" at bounding box center [923, 485] width 109 height 14
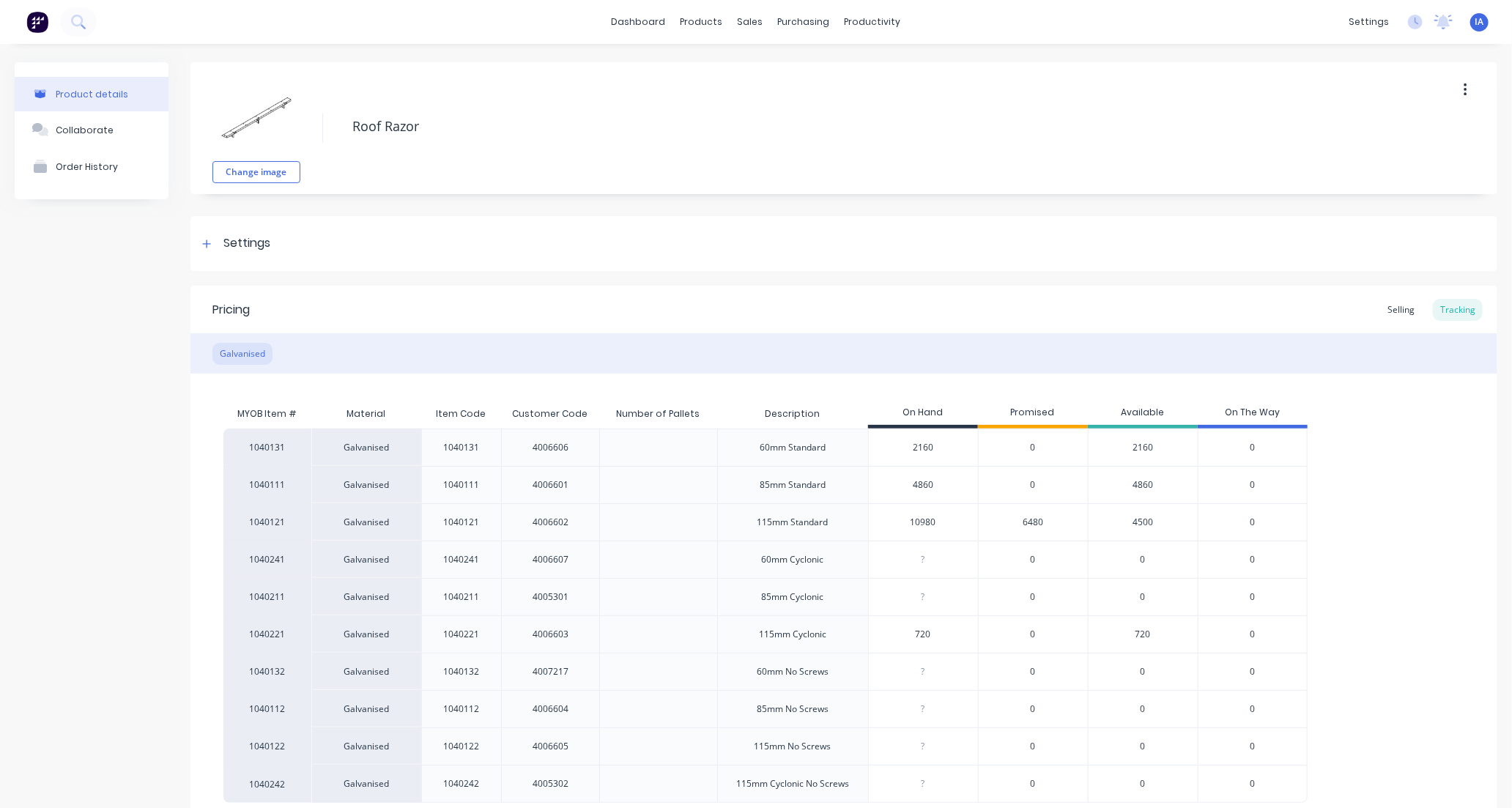
click at [899, 523] on input "10980" at bounding box center [923, 523] width 109 height 14
click at [917, 522] on input "10980" at bounding box center [923, 523] width 109 height 14
type input "1"
type textarea "x"
type input "11"
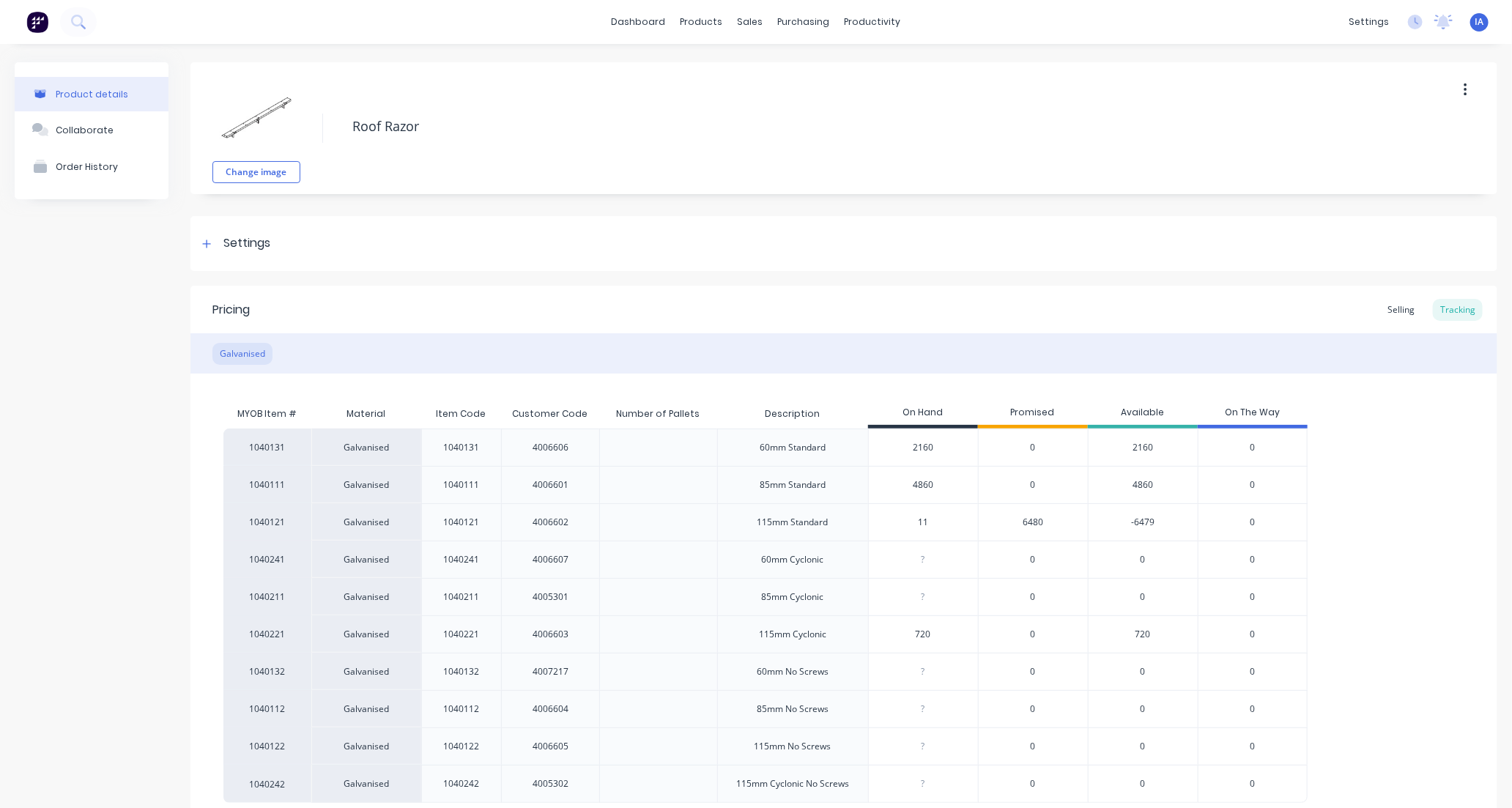
type textarea "x"
type input "111"
type textarea "x"
type input "11160"
type textarea "x"
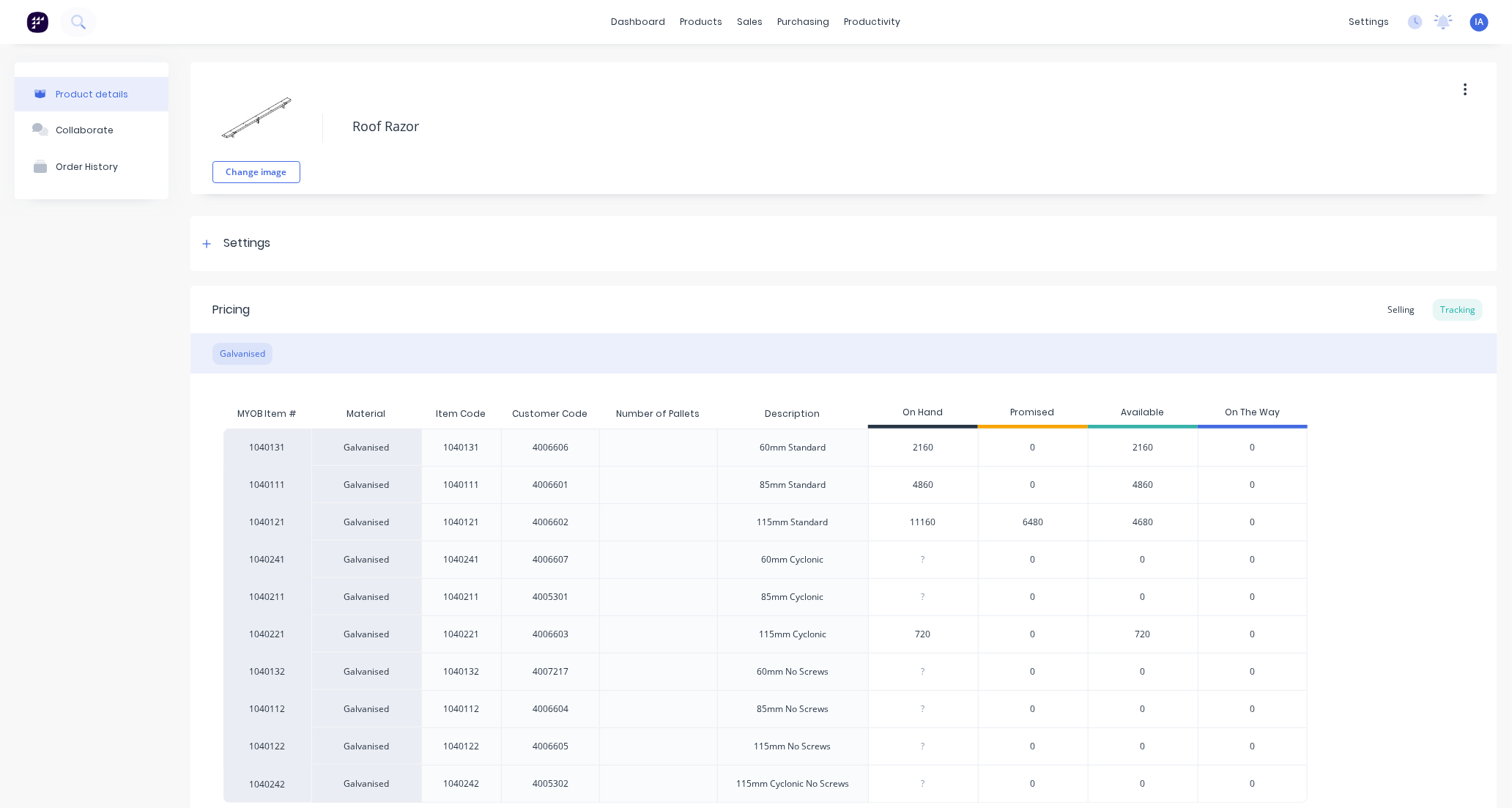
type input "11160"
click at [1373, 533] on div "1040131 Galvanised 1040131 4006606 60mm Standard 2160 2160 0 2160 0 1040111 Gal…" at bounding box center [843, 615] width 1240 height 374
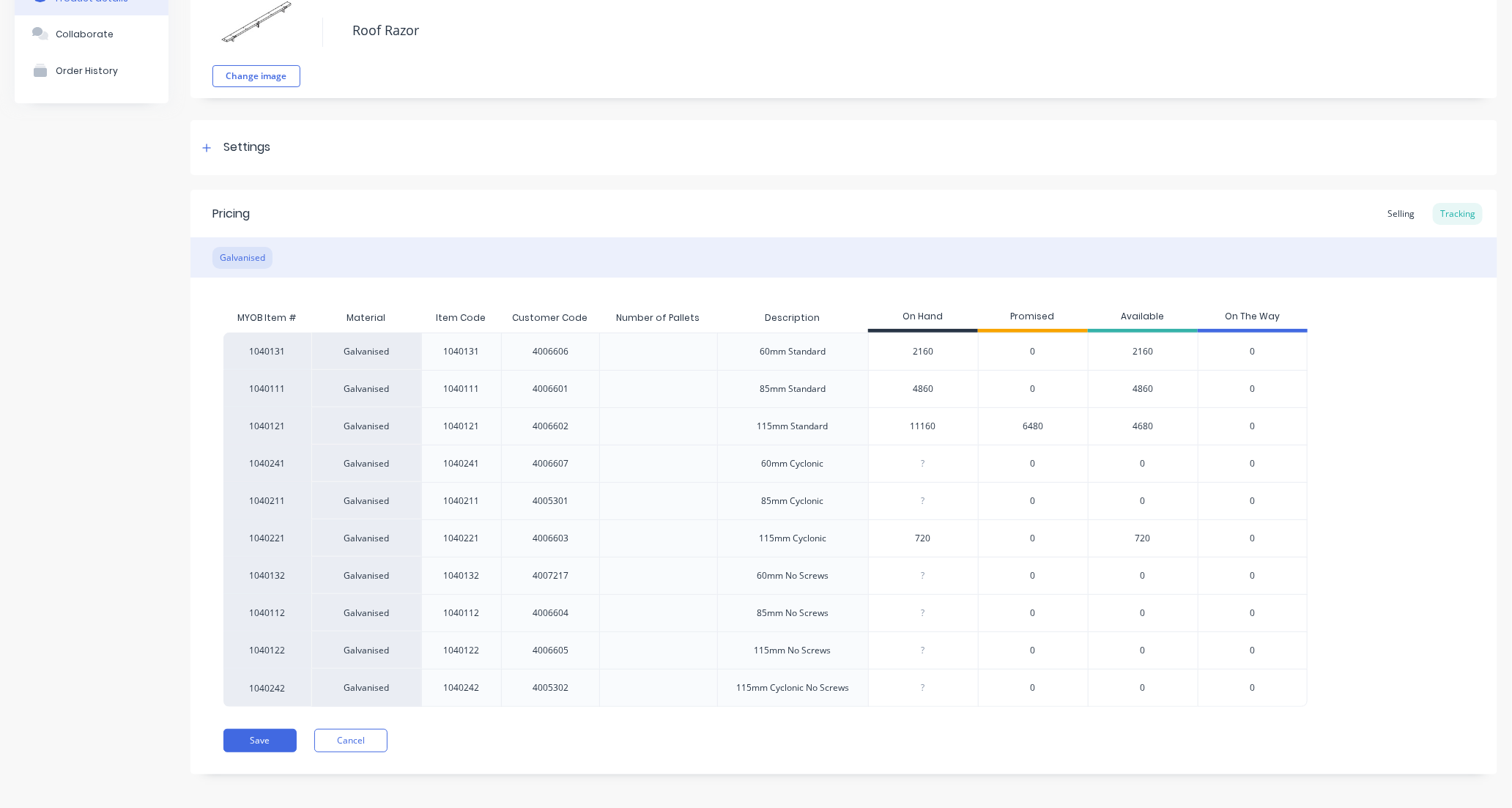
scroll to position [104, 0]
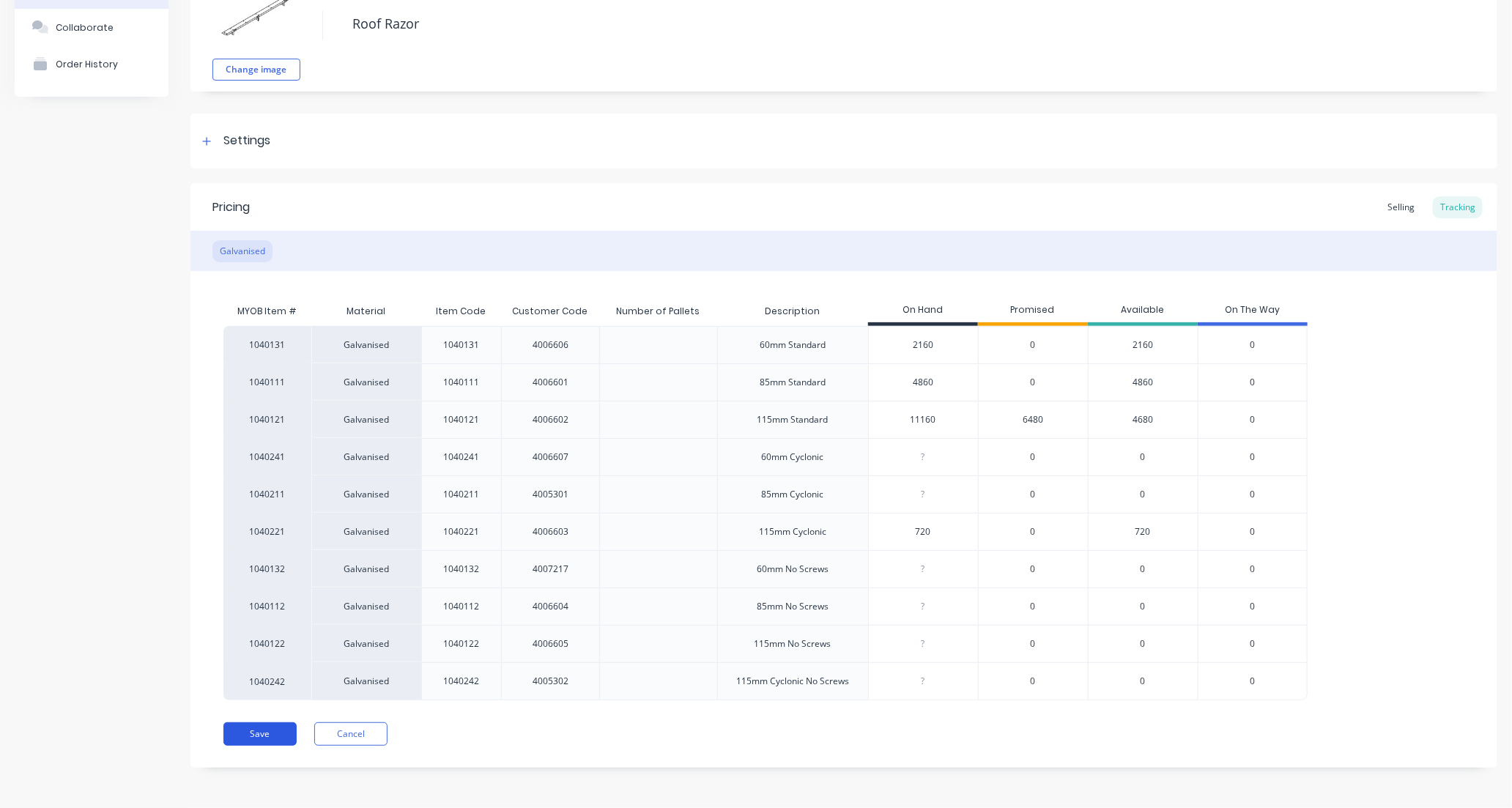
click at [266, 741] on button "Save" at bounding box center [260, 734] width 73 height 24
type textarea "x"
